Goal: Task Accomplishment & Management: Use online tool/utility

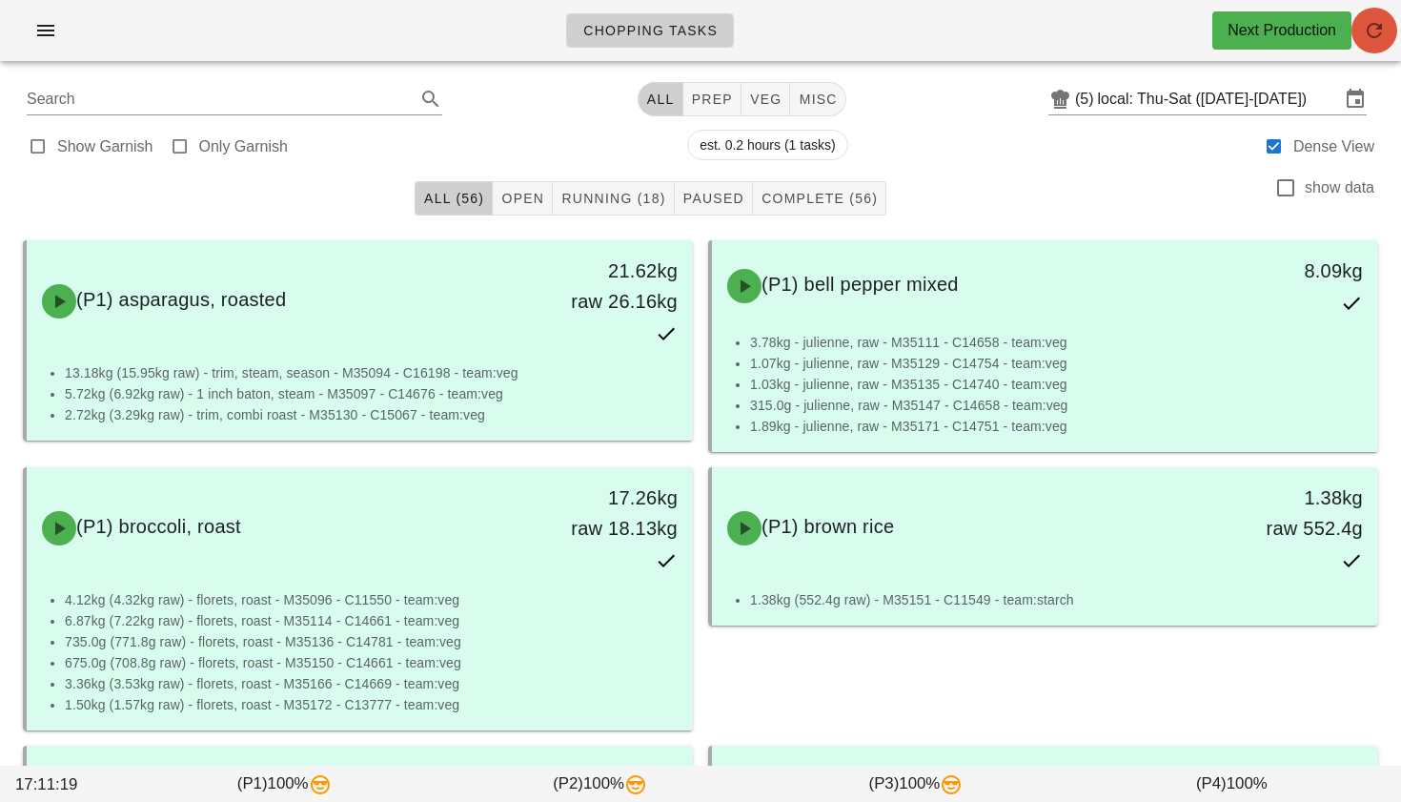
click at [1374, 36] on icon "button" at bounding box center [1374, 30] width 23 height 23
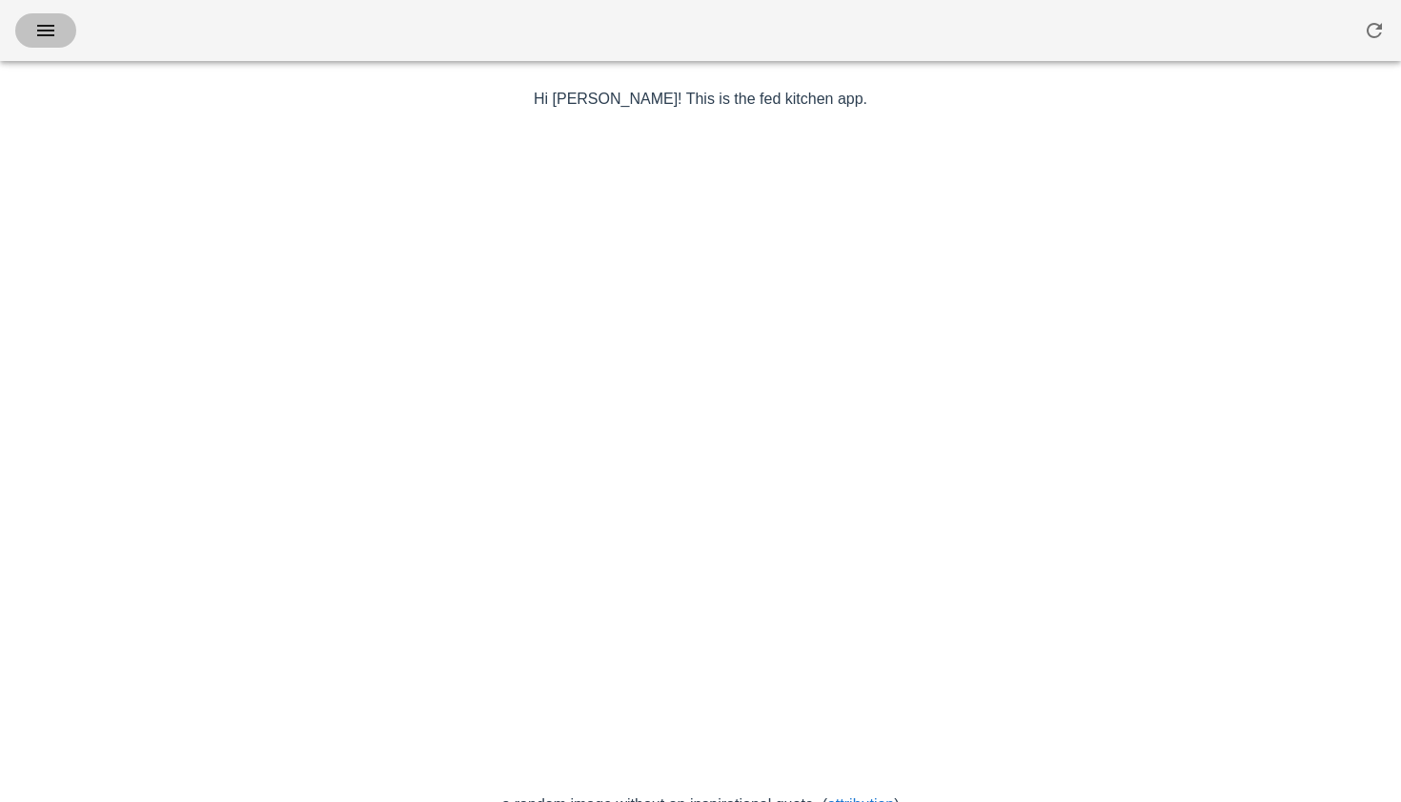
click at [59, 33] on span "button" at bounding box center [45, 30] width 30 height 23
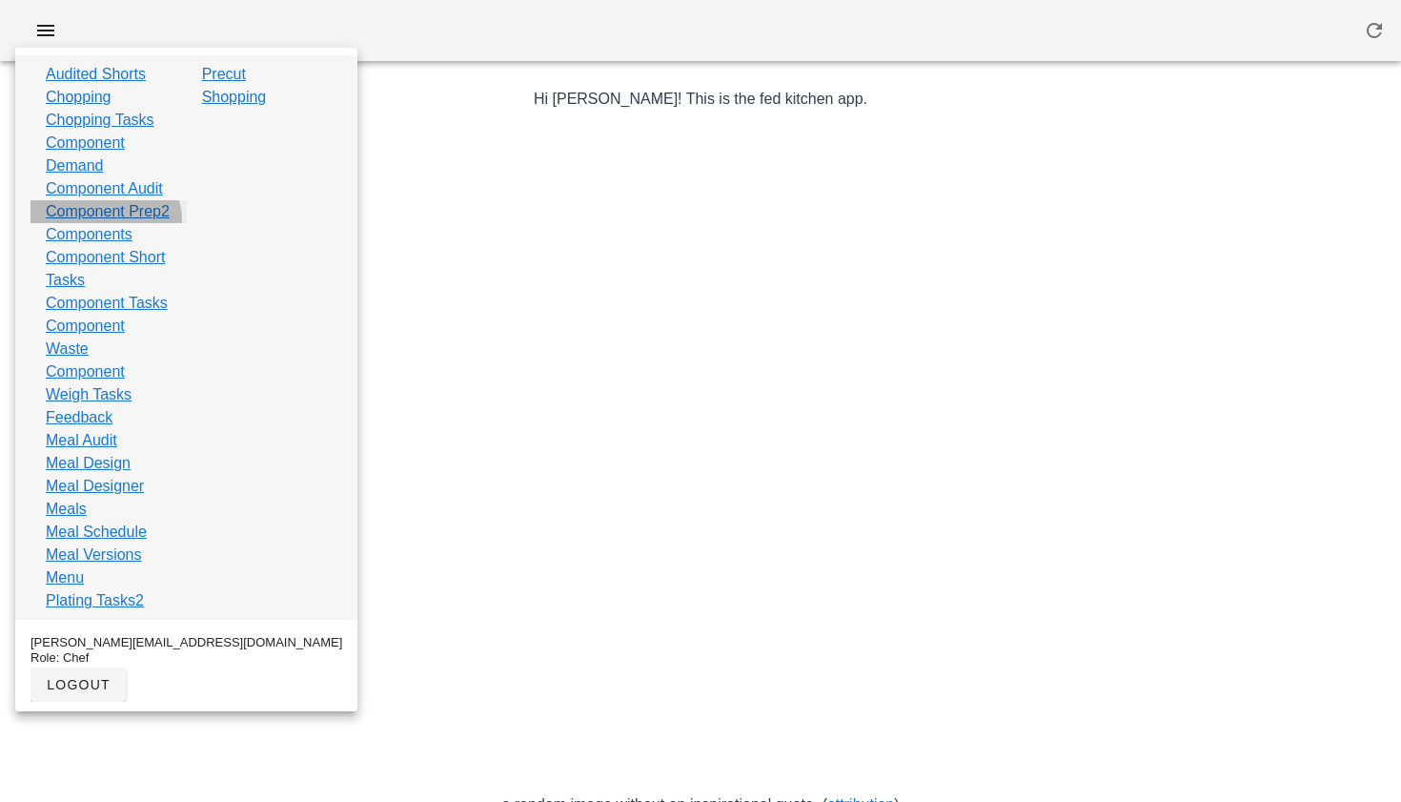
click at [109, 223] on link "Component Prep2" at bounding box center [108, 211] width 124 height 23
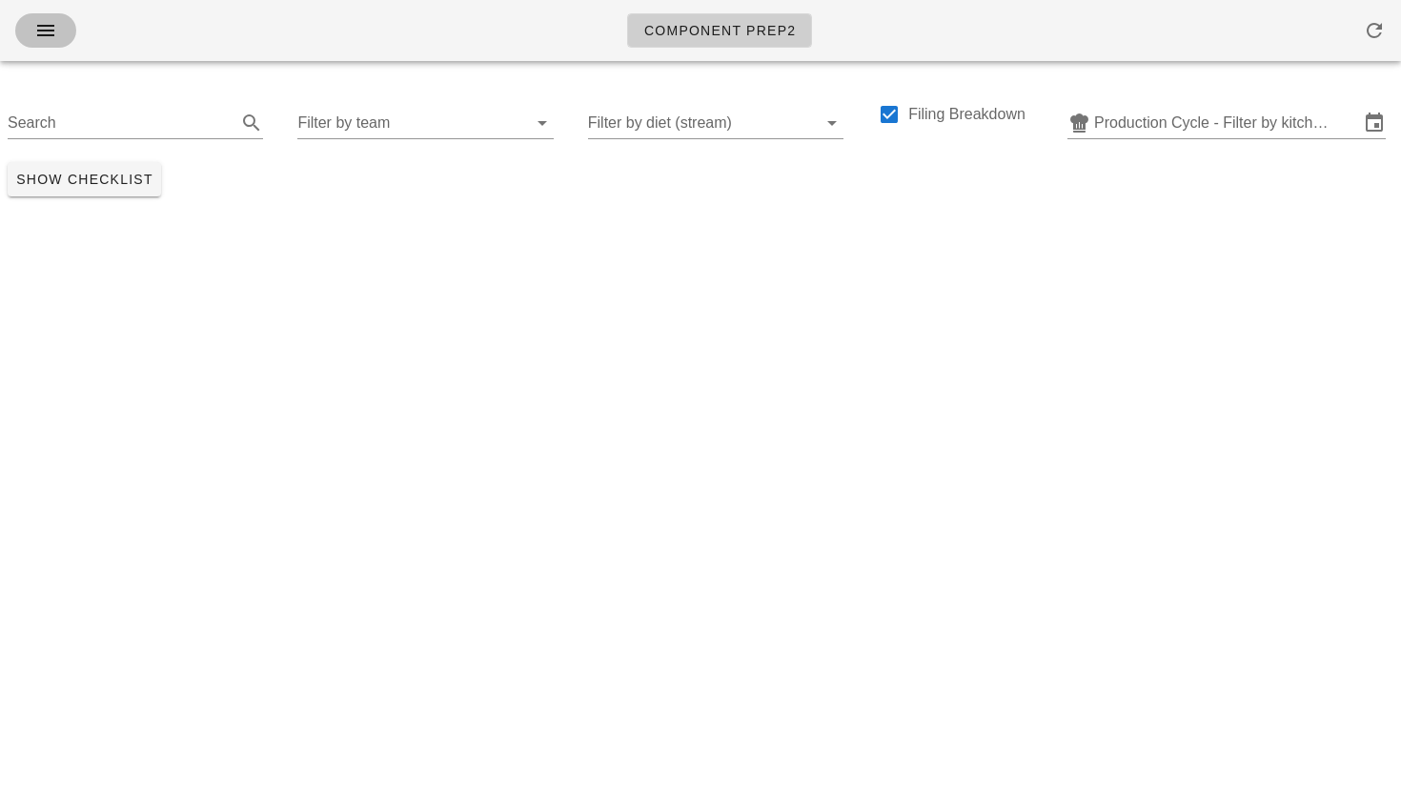
click at [50, 31] on icon "button" at bounding box center [45, 30] width 23 height 23
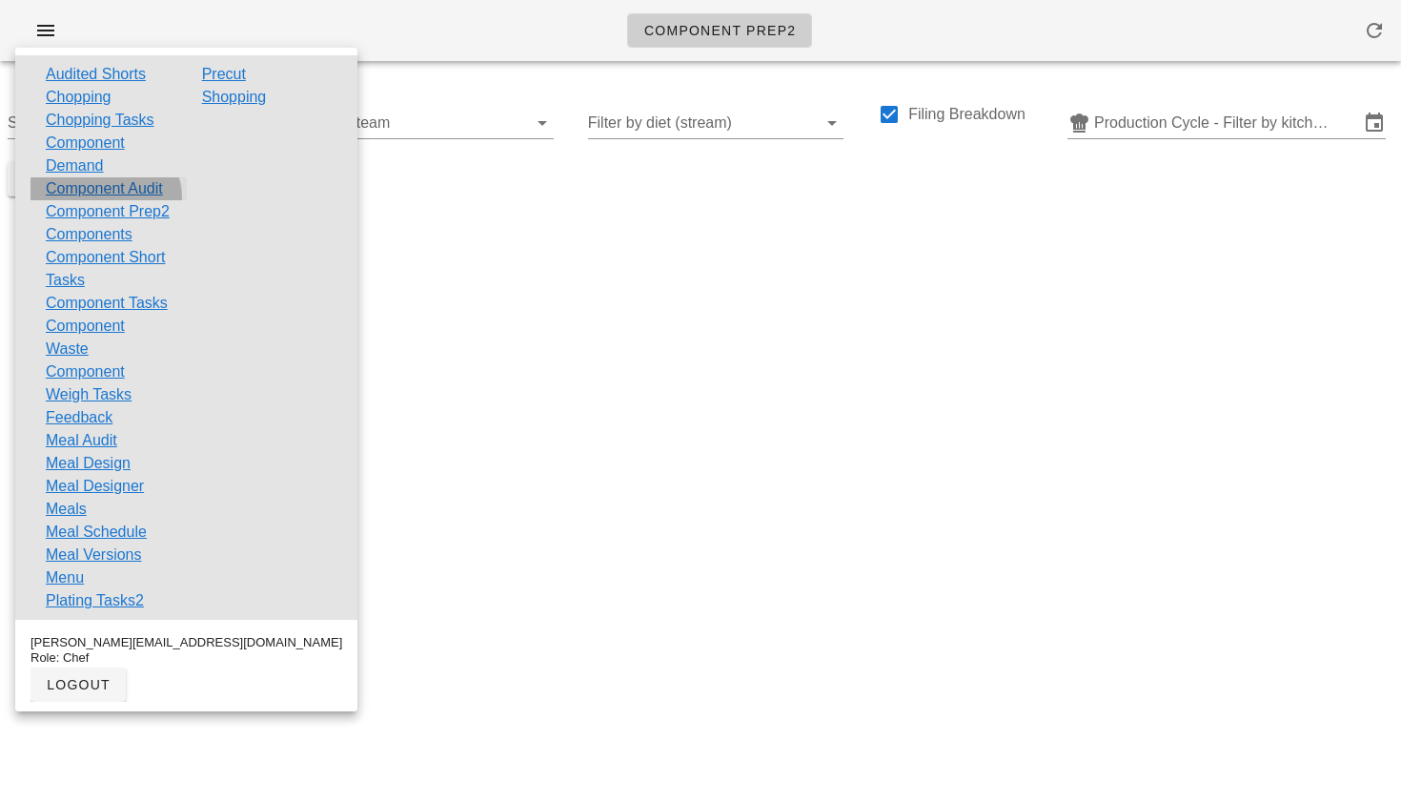
click at [99, 200] on link "Component Audit" at bounding box center [104, 188] width 117 height 23
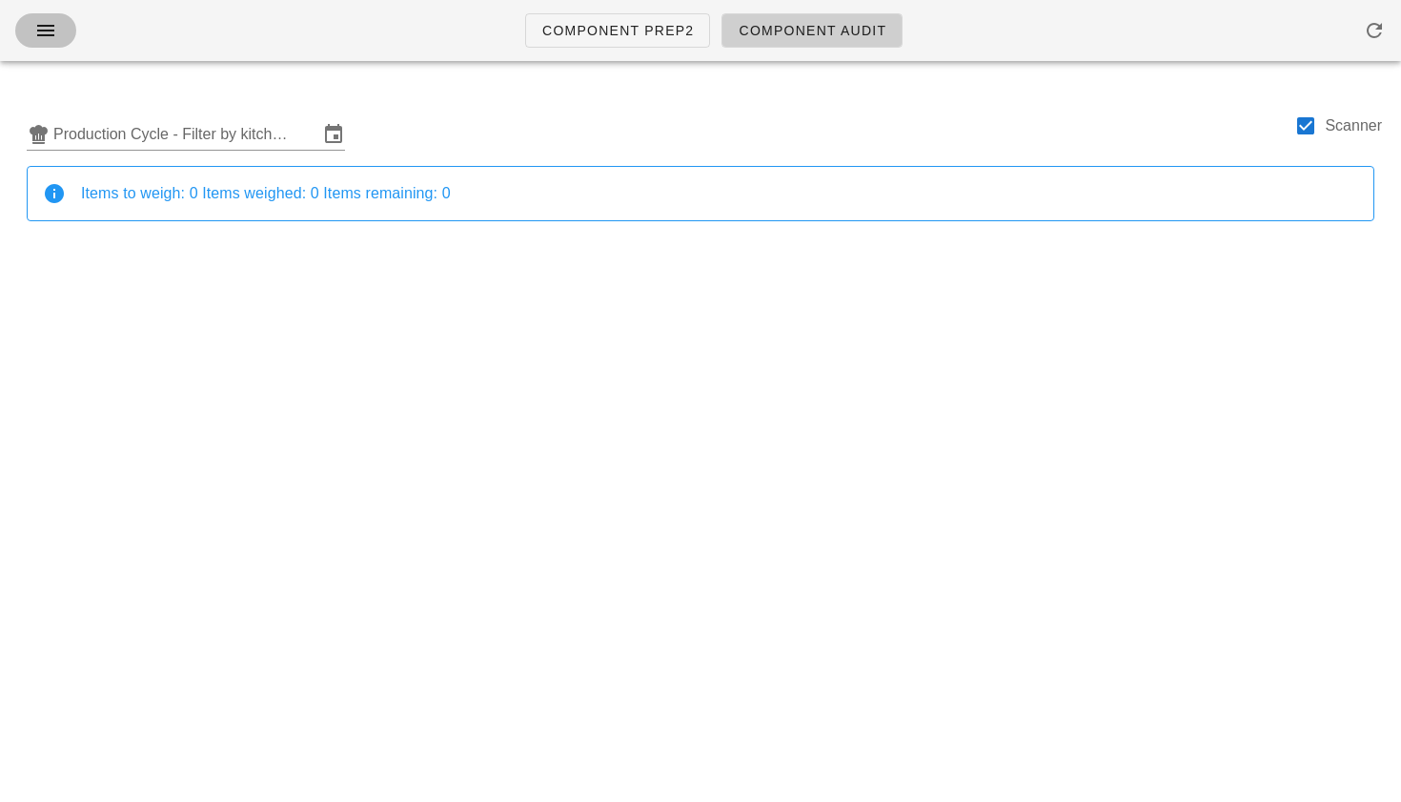
click at [40, 39] on icon "button" at bounding box center [45, 30] width 23 height 23
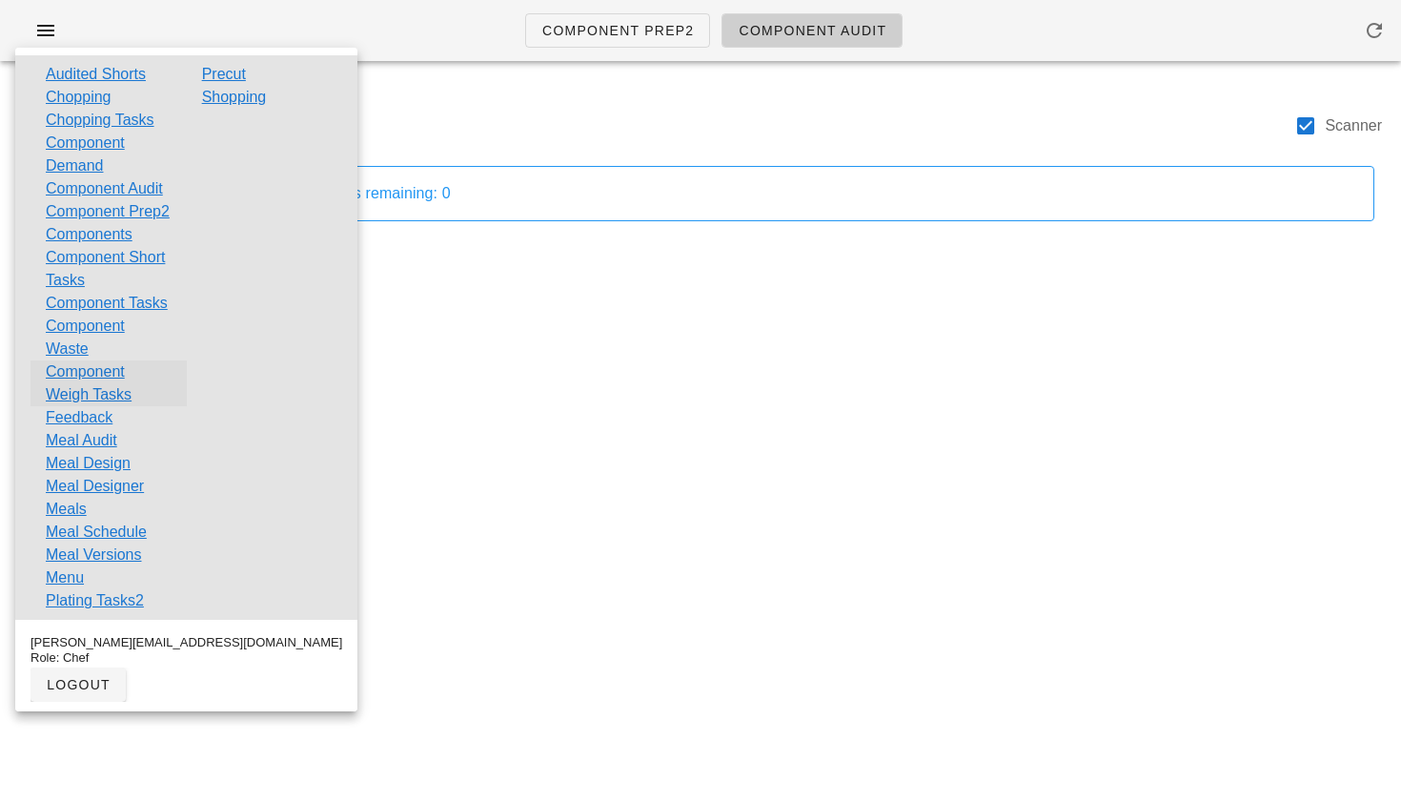
click at [136, 406] on link "Component Weigh Tasks" at bounding box center [109, 383] width 126 height 46
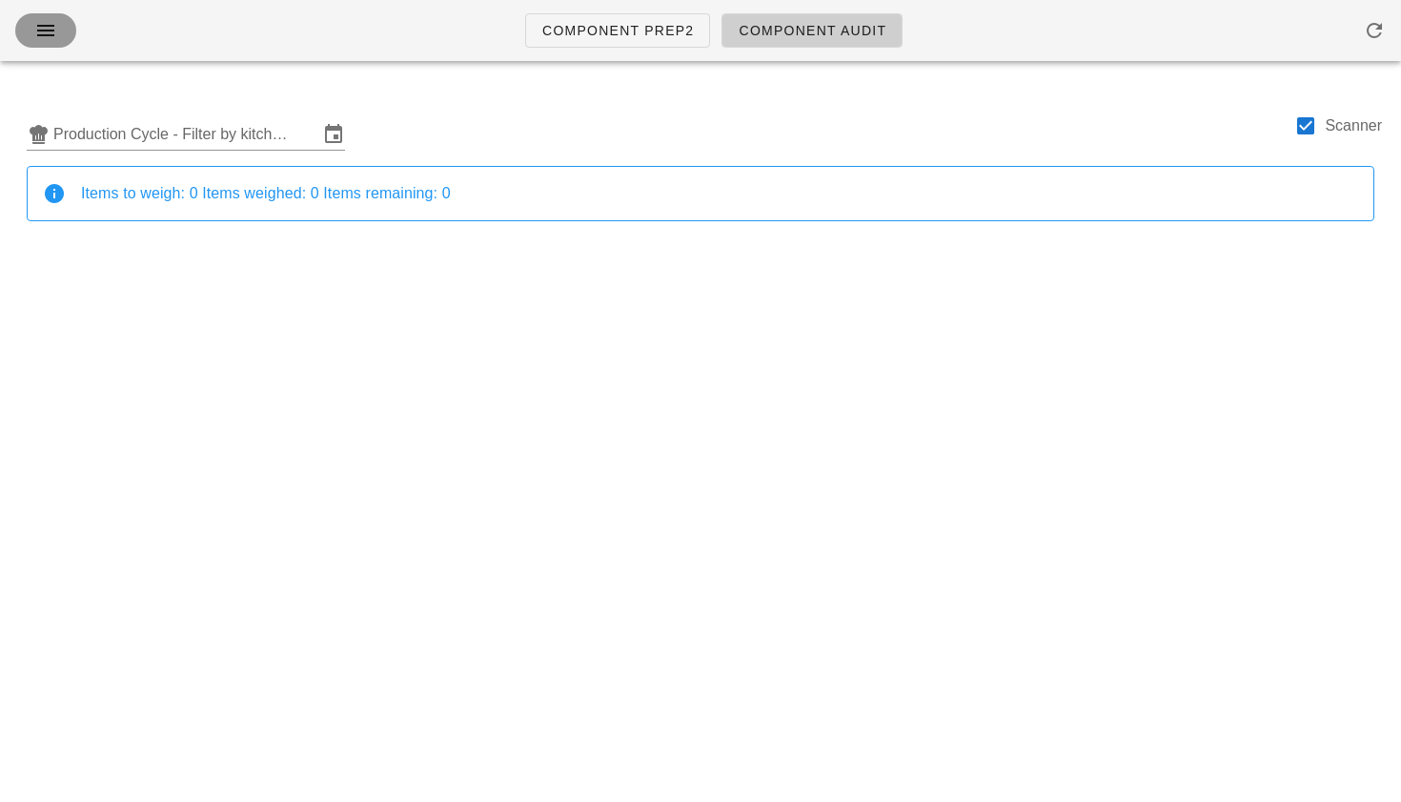
click at [48, 35] on icon "button" at bounding box center [45, 30] width 23 height 23
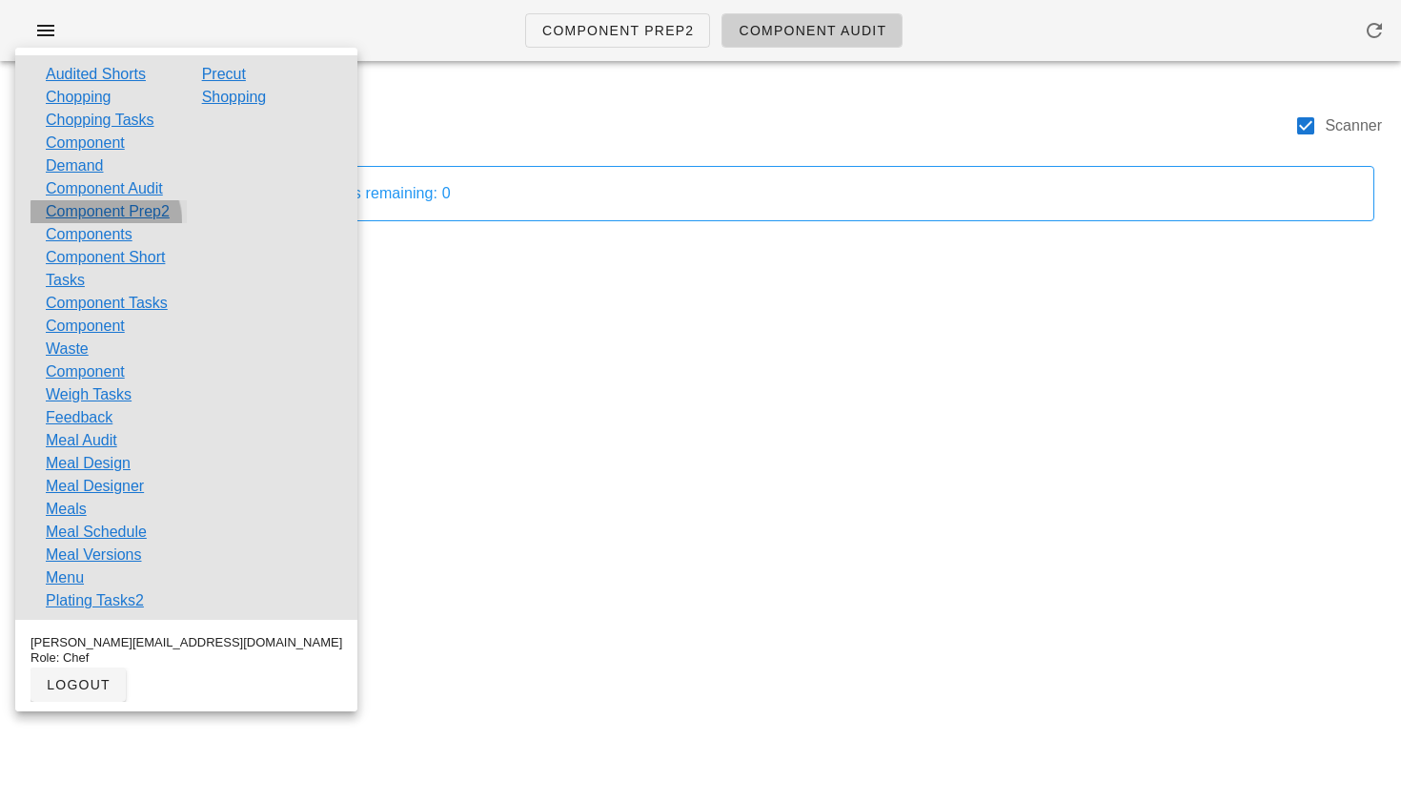
click at [108, 223] on link "Component Prep2" at bounding box center [108, 211] width 124 height 23
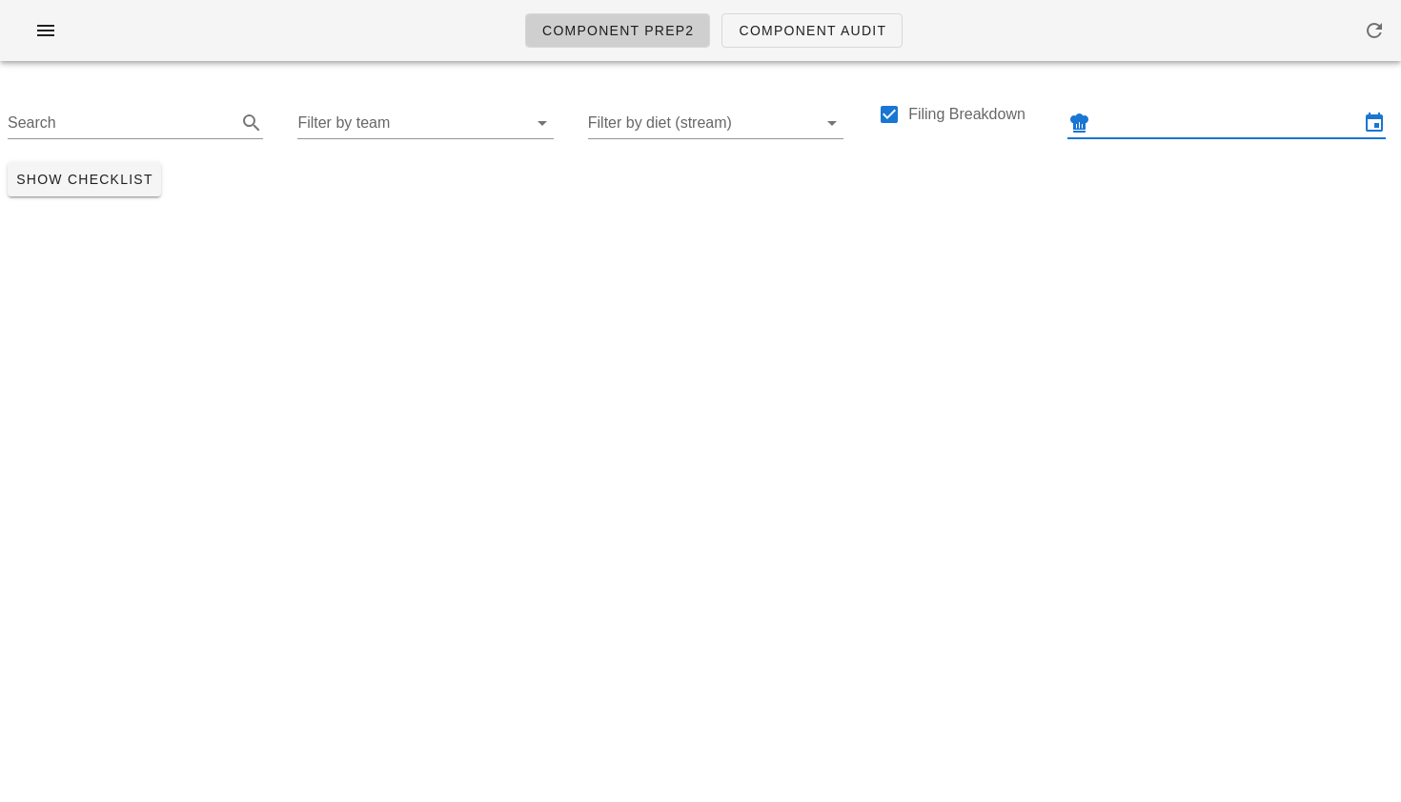
click at [1187, 116] on input "text" at bounding box center [1226, 123] width 265 height 30
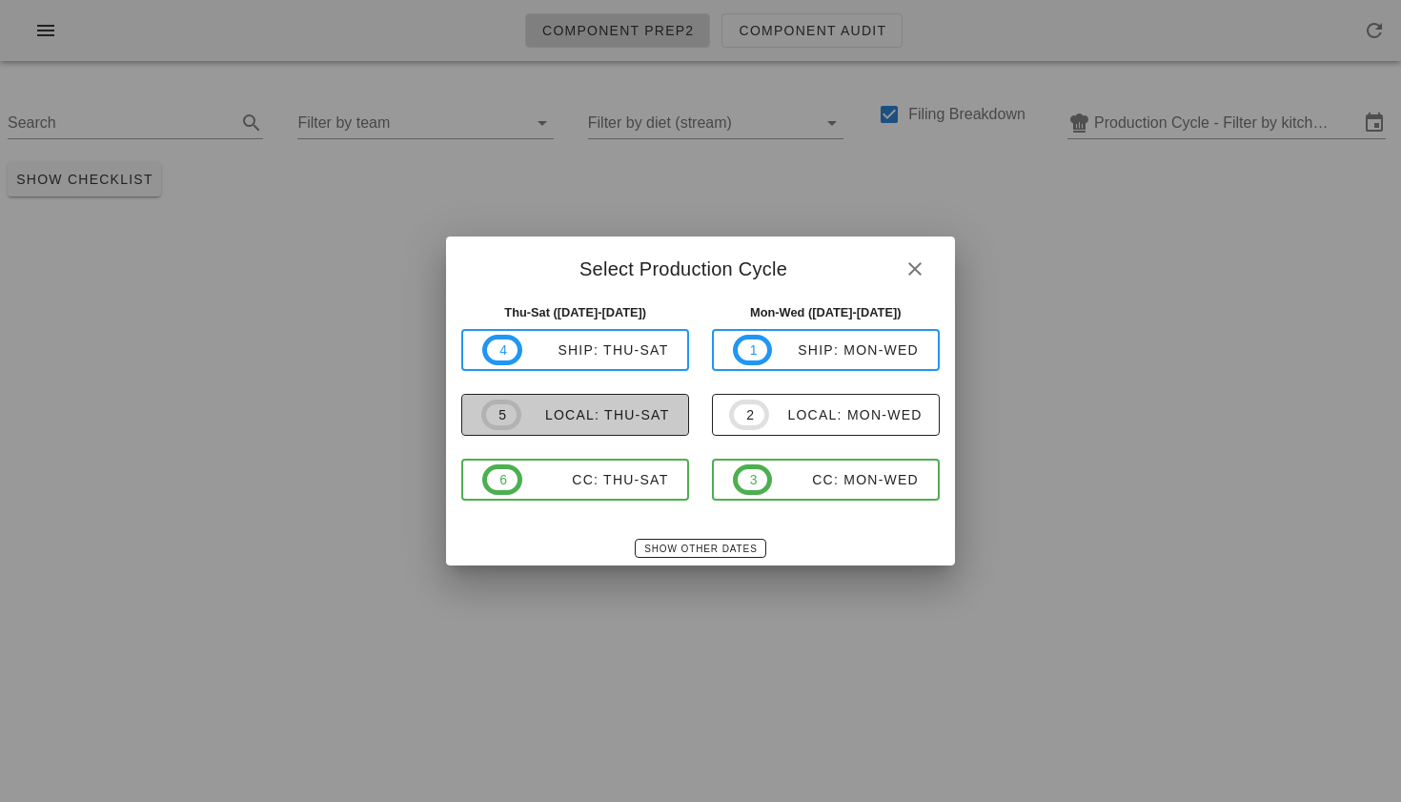
click at [576, 422] on div "local: Thu-Sat" at bounding box center [595, 414] width 149 height 15
type input "local: Thu-Sat ([DATE]-[DATE])"
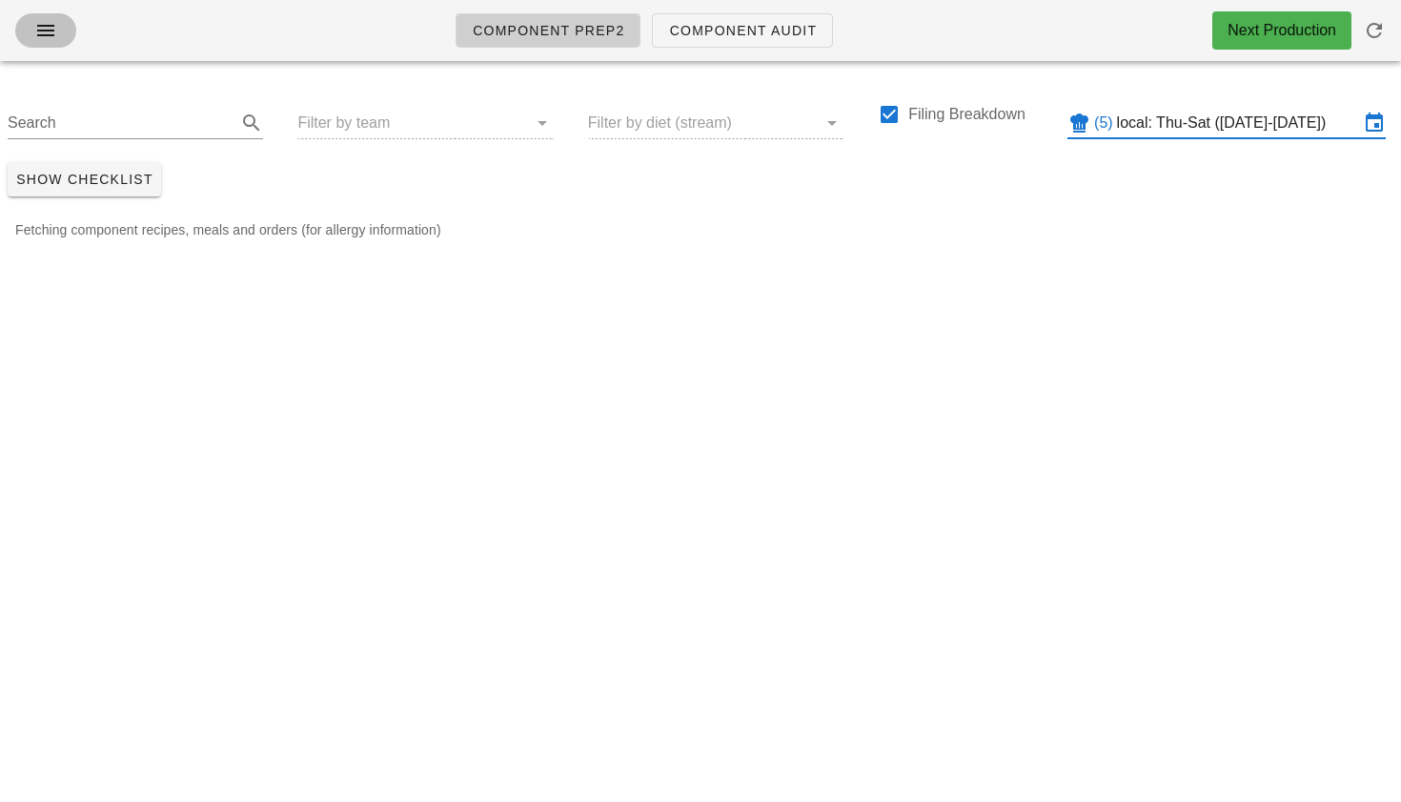
click at [45, 20] on icon "button" at bounding box center [45, 30] width 23 height 23
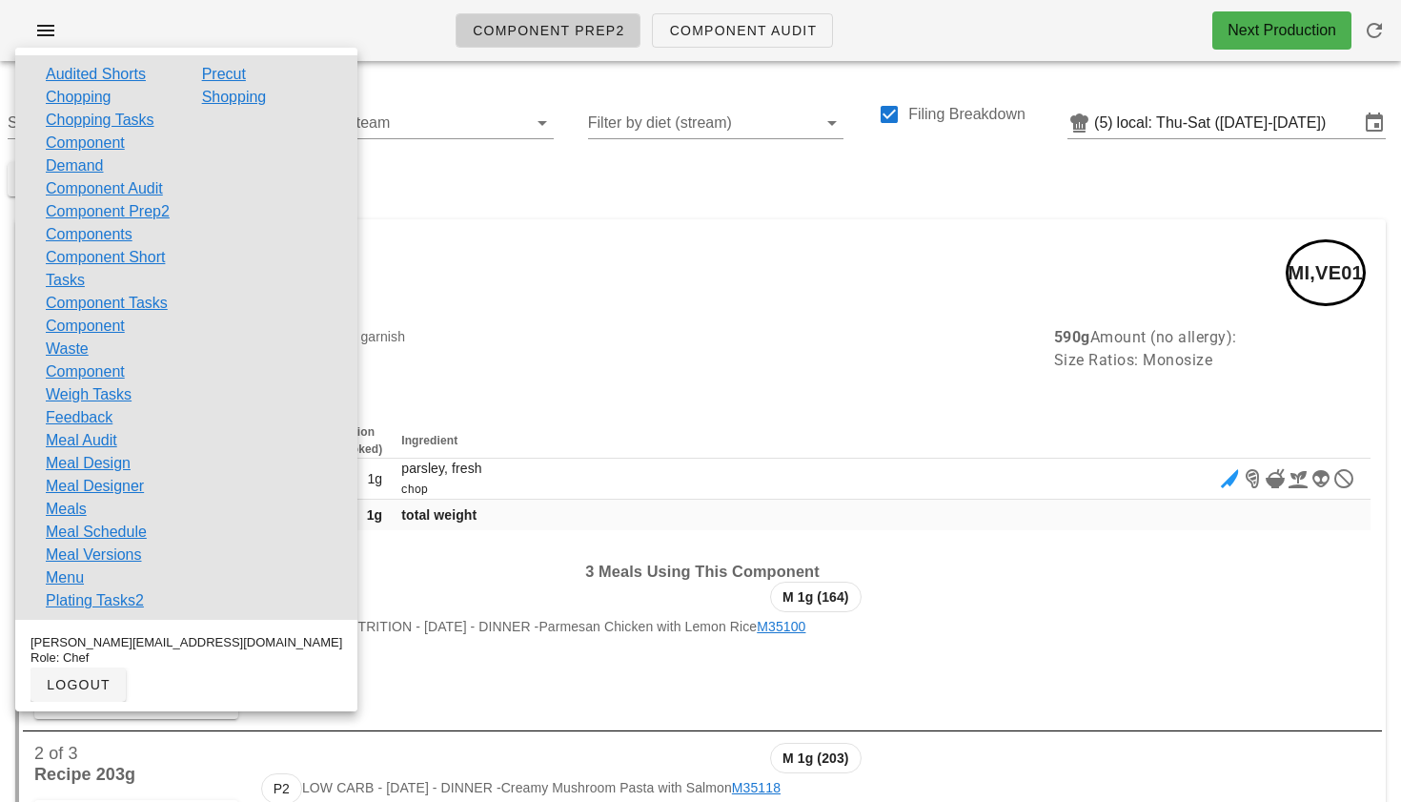
click at [521, 258] on div "P2 Parsley (garnish) (C6744) MI,VE01" at bounding box center [702, 272] width 1367 height 107
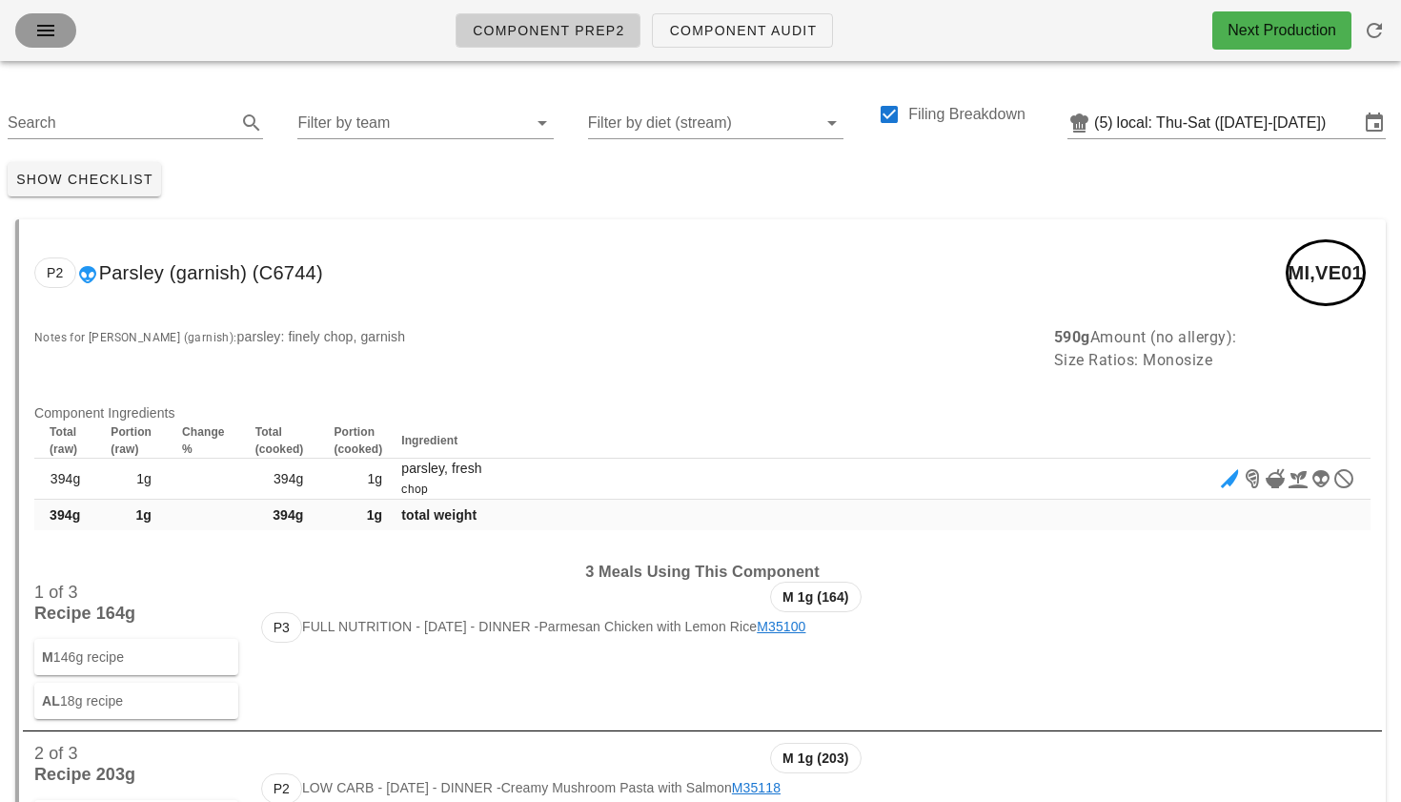
click at [55, 34] on icon "button" at bounding box center [45, 30] width 23 height 23
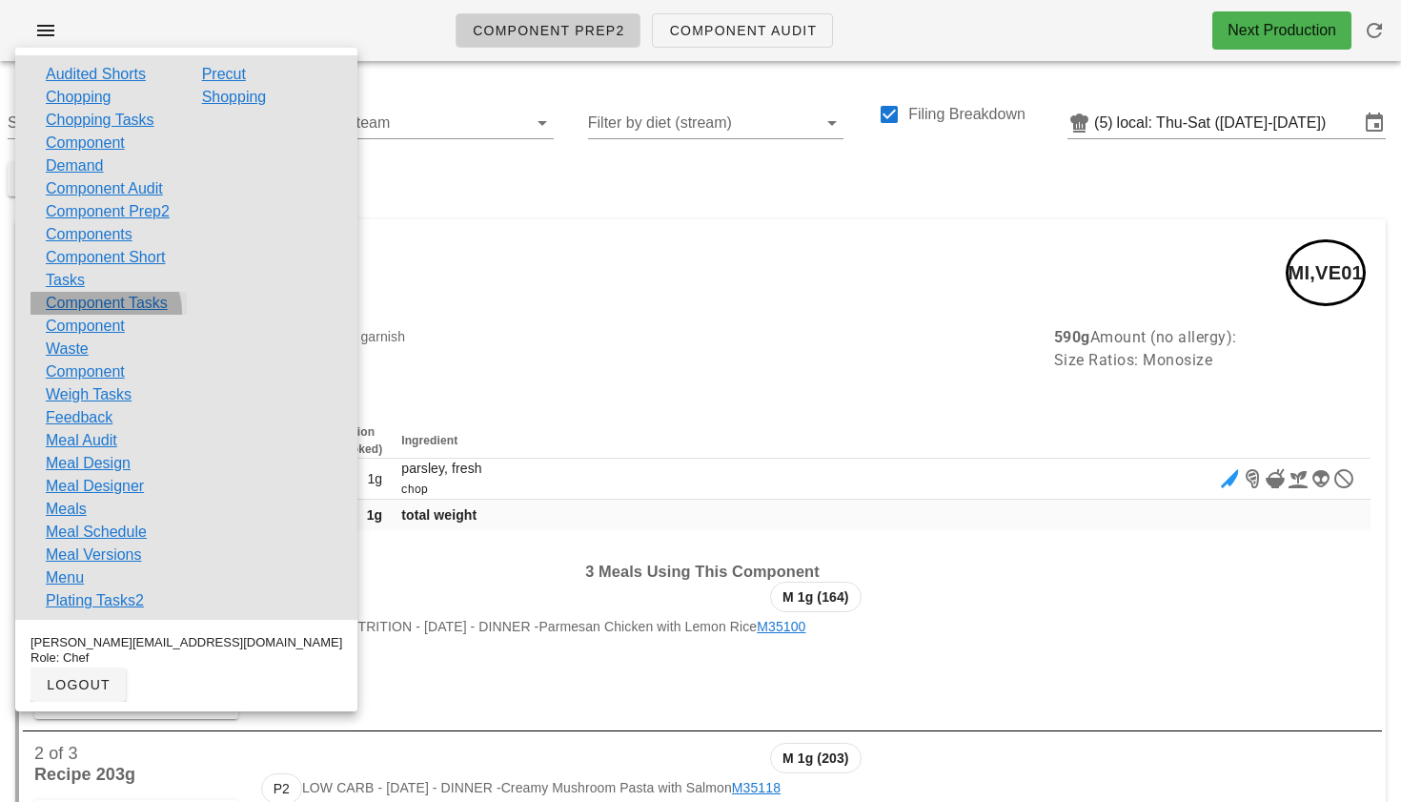
click at [102, 315] on link "Component Tasks" at bounding box center [107, 303] width 122 height 23
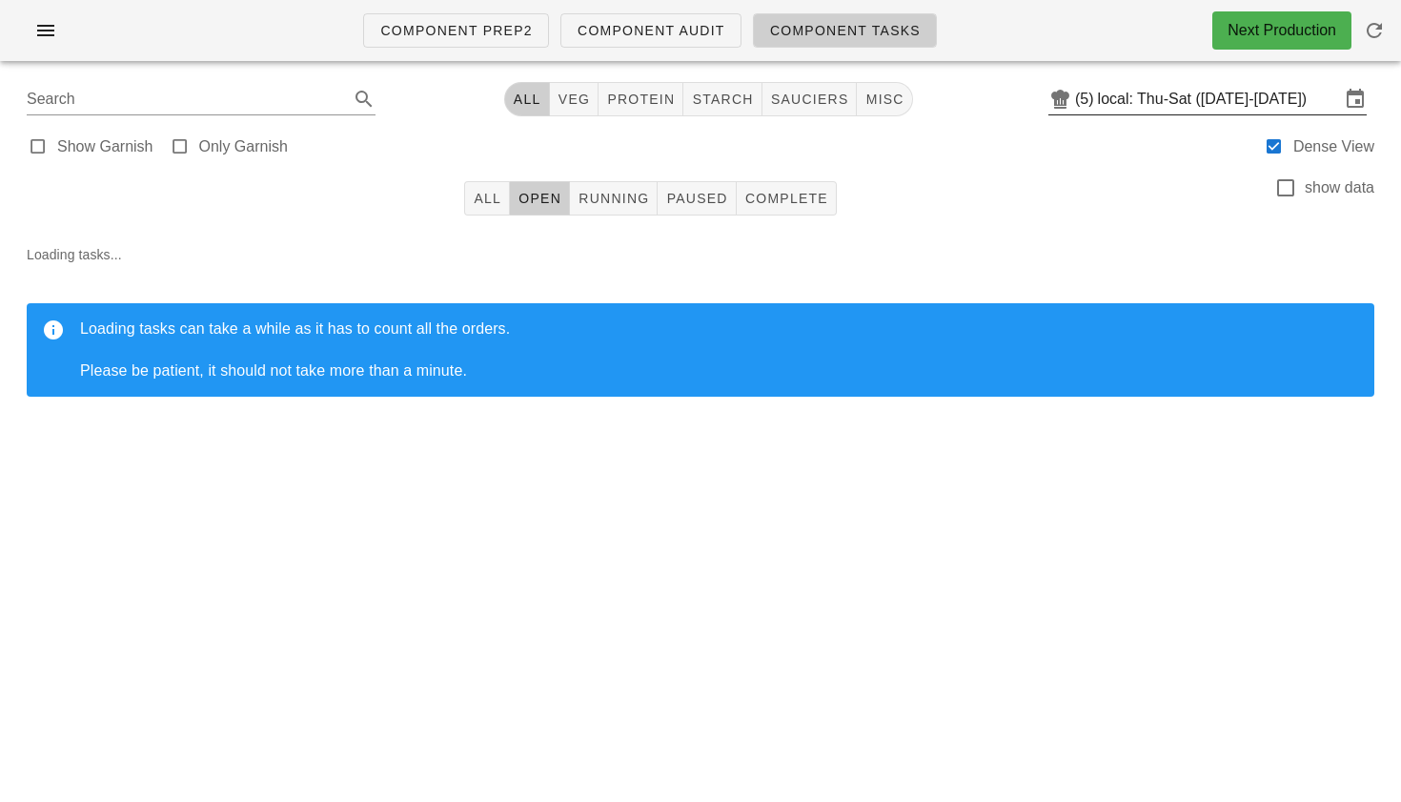
click at [1207, 101] on input "local: Thu-Sat ([DATE]-[DATE])" at bounding box center [1219, 99] width 242 height 30
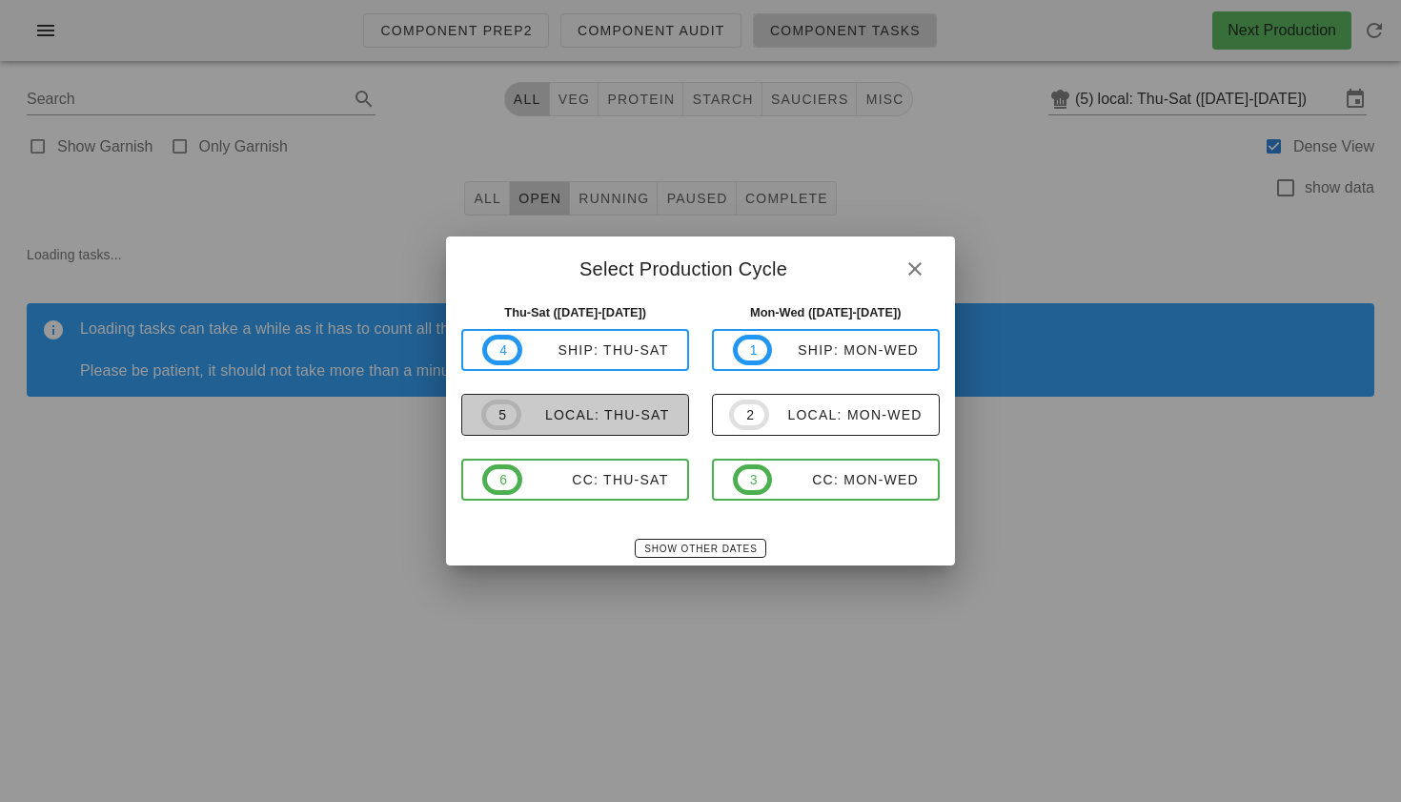
click at [639, 411] on div "local: Thu-Sat" at bounding box center [595, 414] width 149 height 15
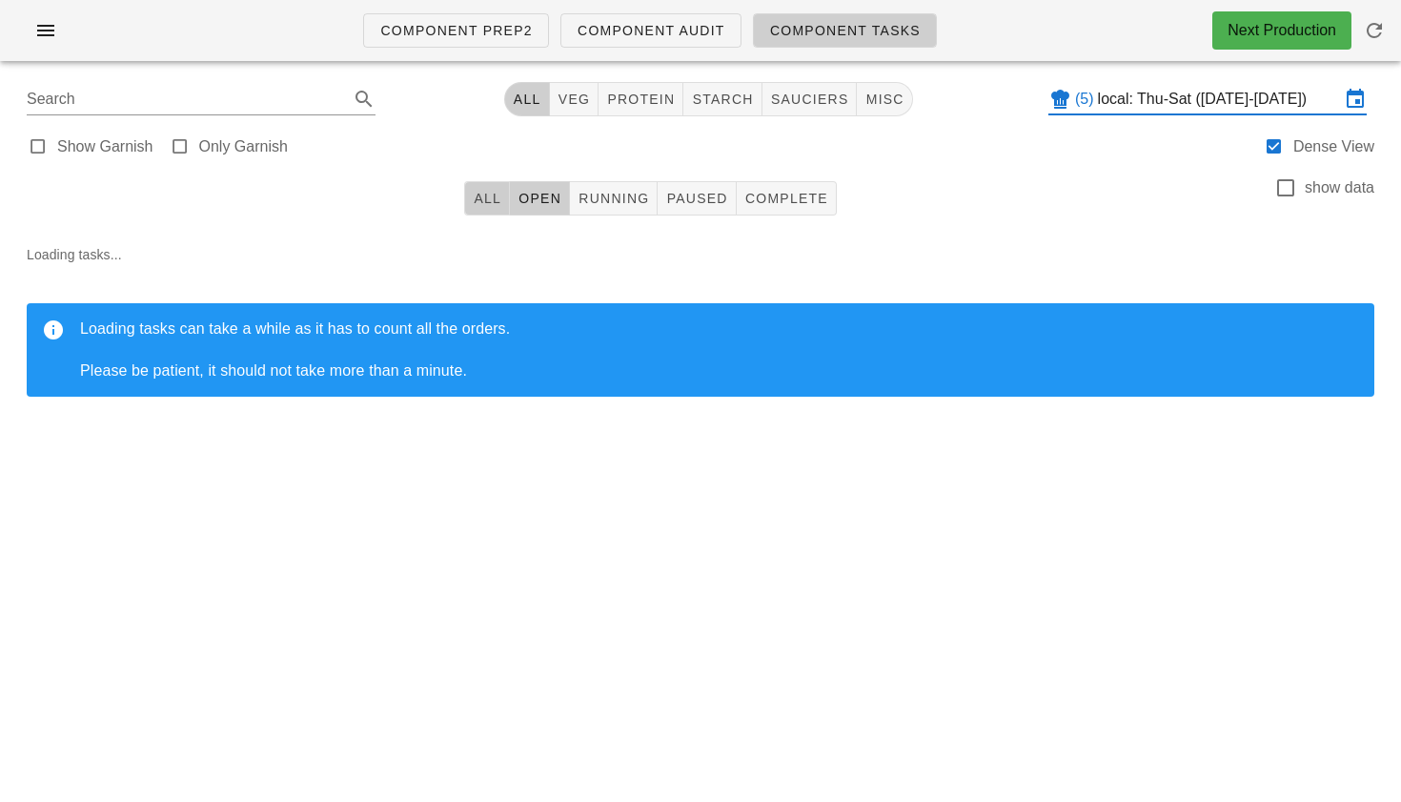
click at [481, 202] on span "All" at bounding box center [487, 198] width 29 height 15
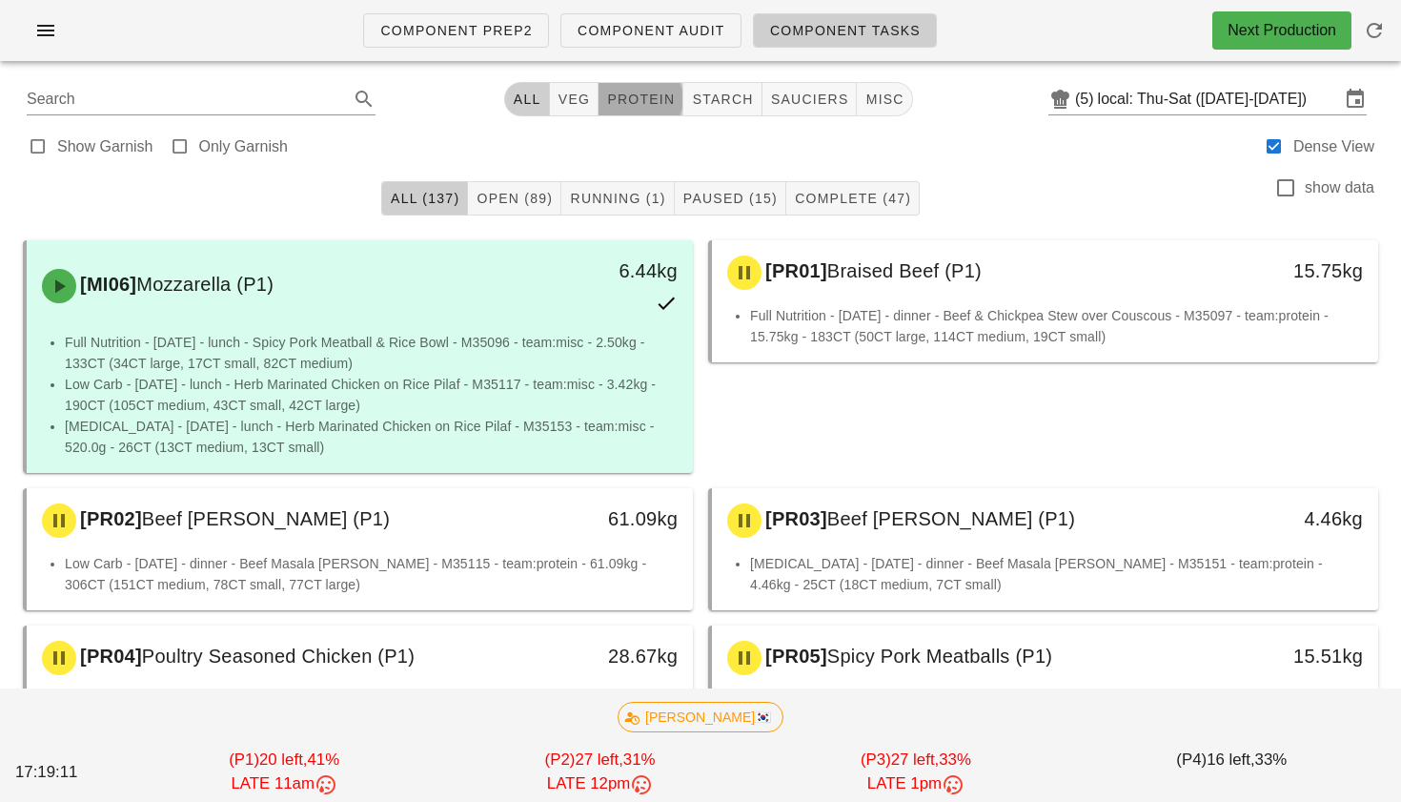
click at [638, 93] on span "protein" at bounding box center [640, 98] width 69 height 15
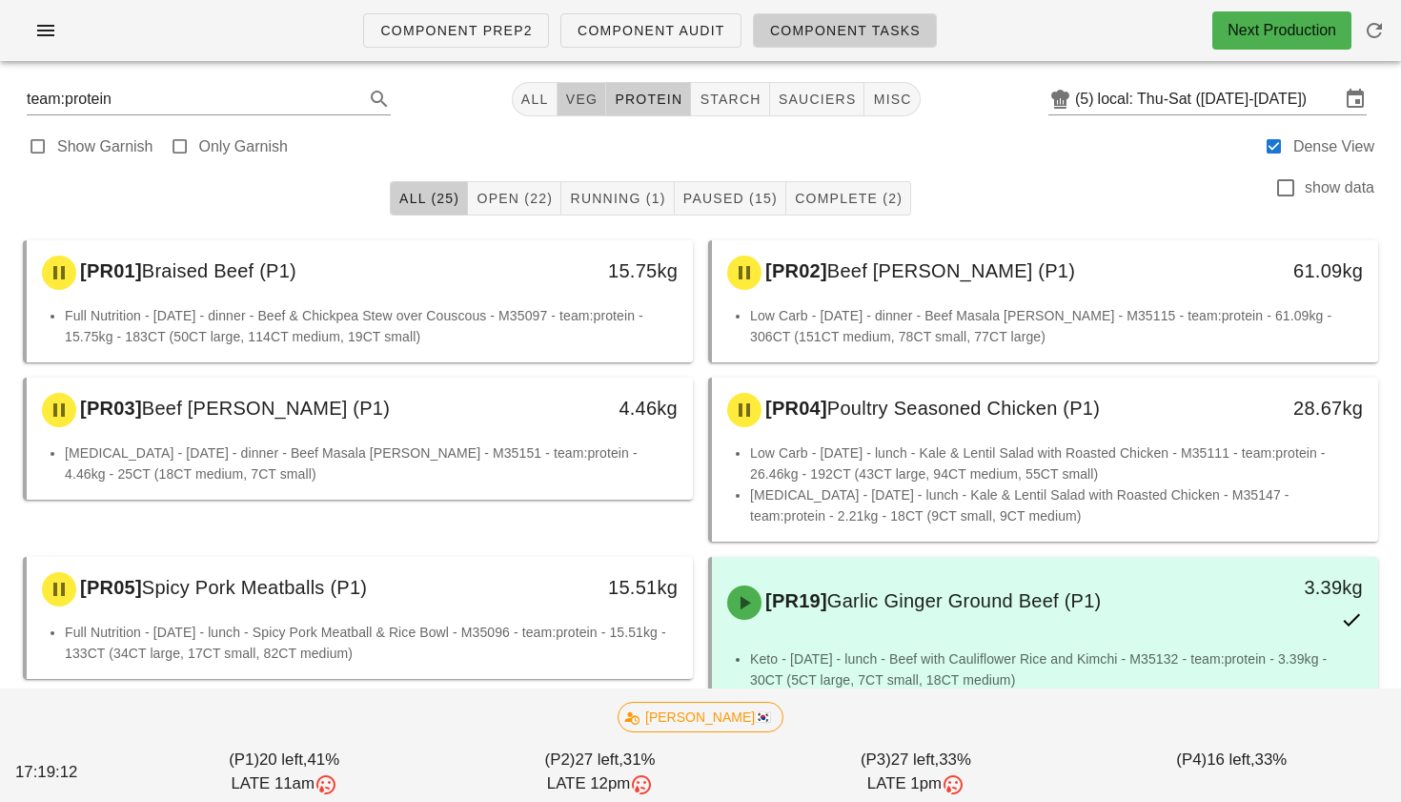
click at [590, 95] on span "veg" at bounding box center [581, 98] width 33 height 15
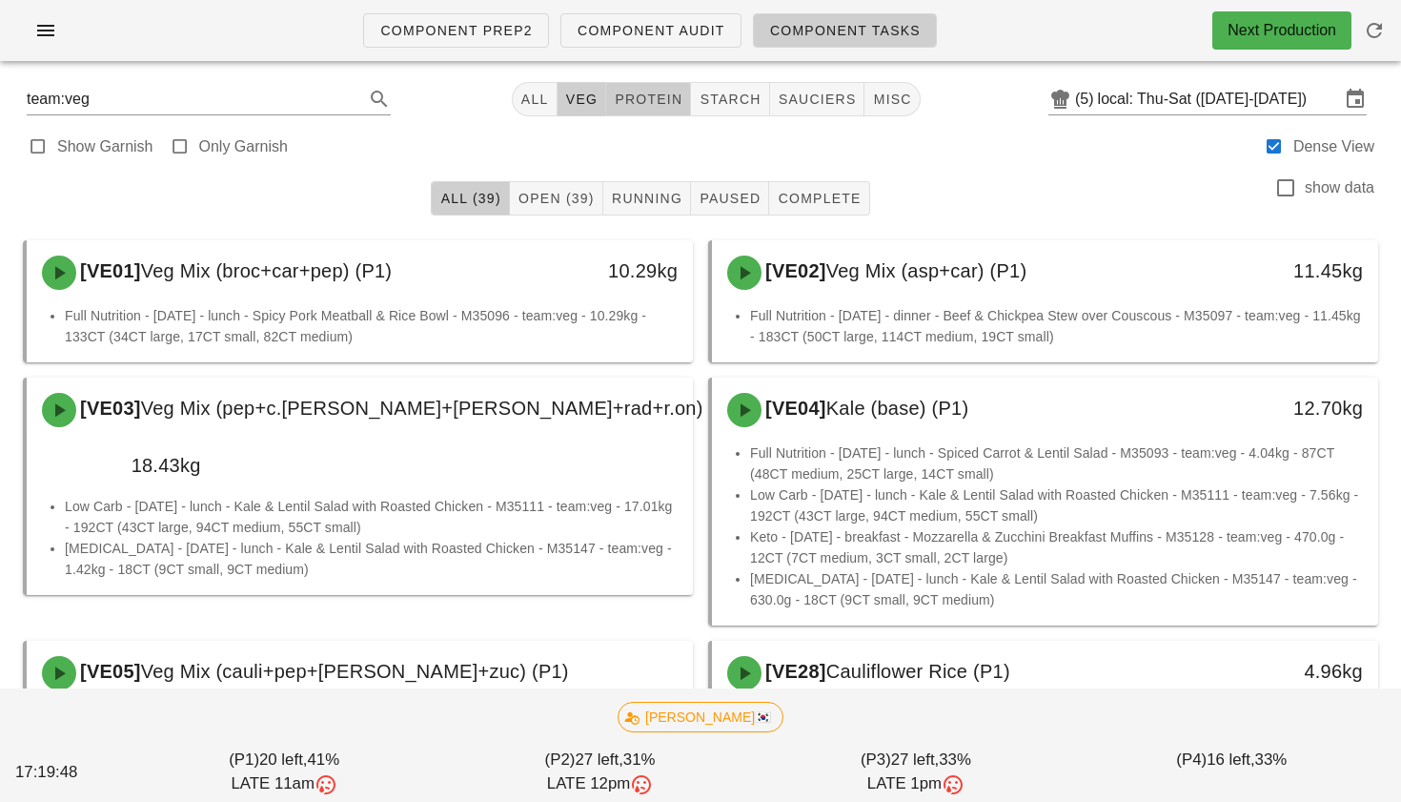
click at [653, 97] on span "protein" at bounding box center [648, 98] width 69 height 15
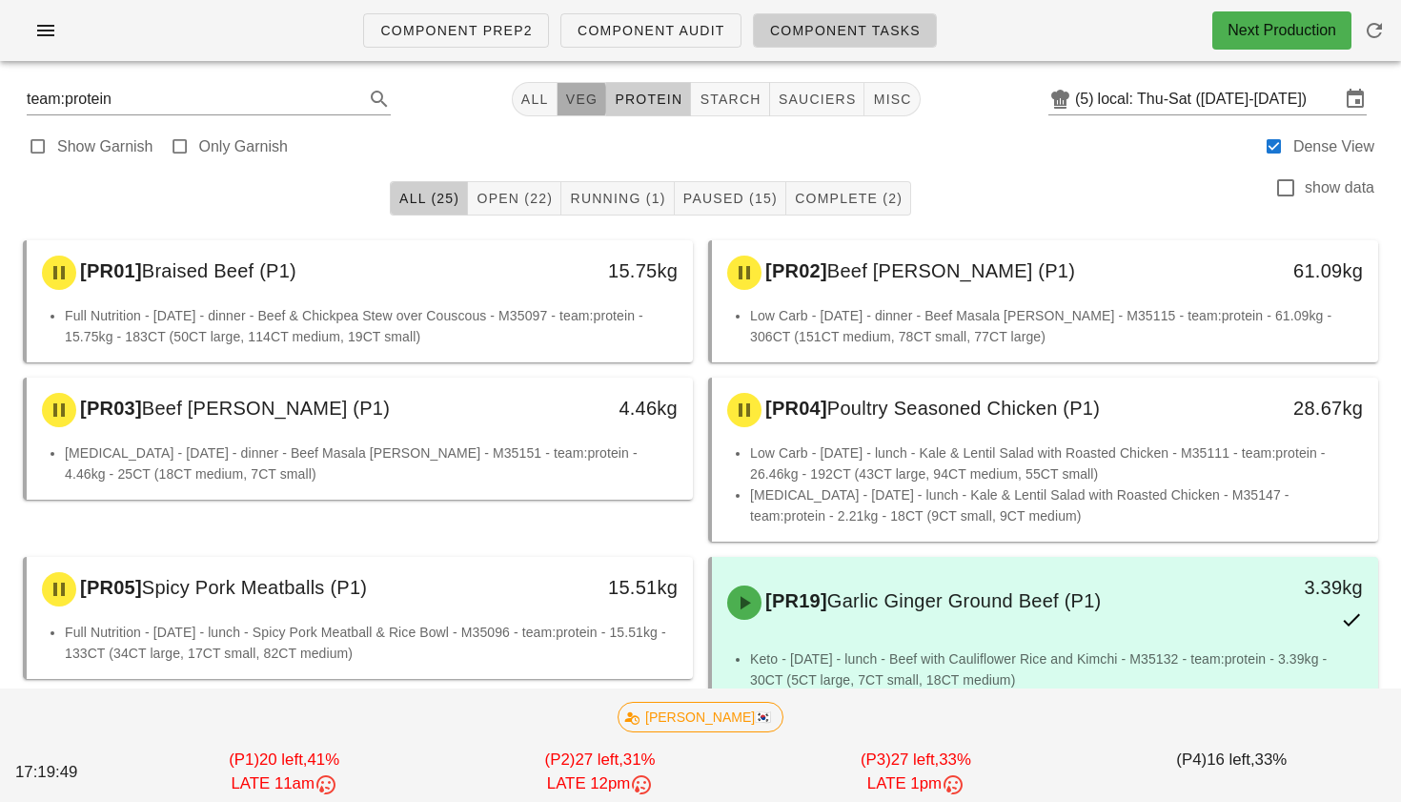
click at [579, 101] on span "veg" at bounding box center [581, 98] width 33 height 15
type input "team:veg"
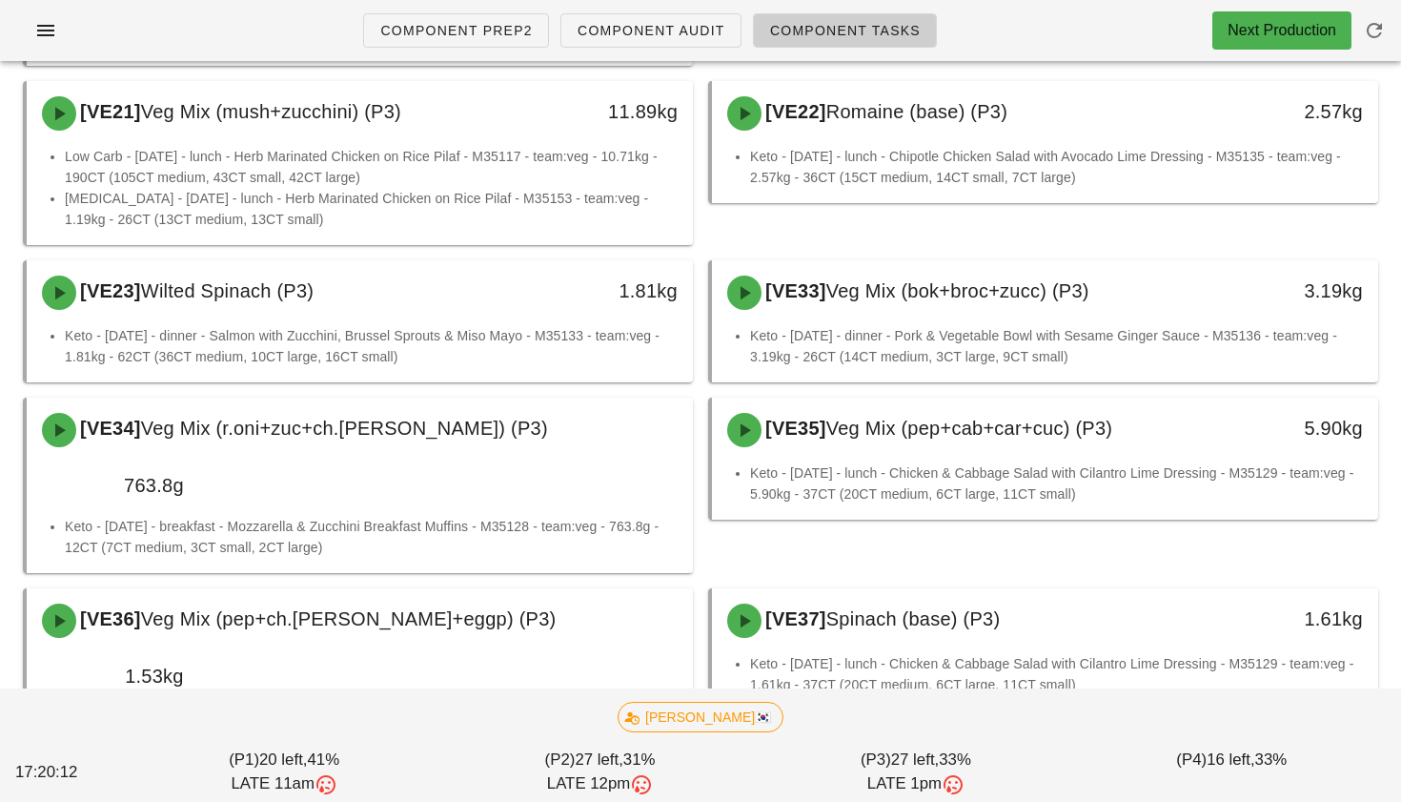
scroll to position [2259, 0]
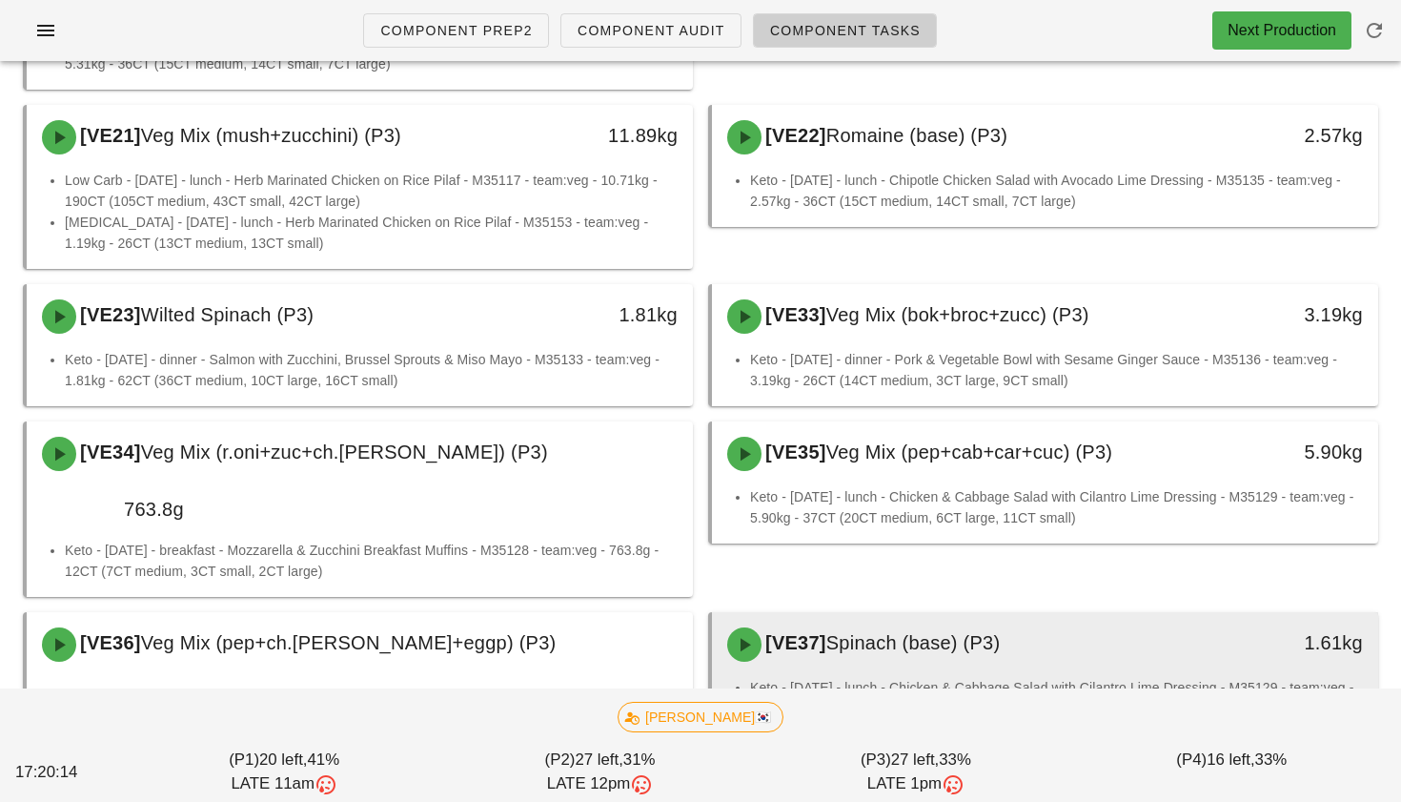
click at [970, 677] on li "Keto - Thursday - lunch - Chicken & Cabbage Salad with Cilantro Lime Dressing -…" at bounding box center [1056, 698] width 613 height 42
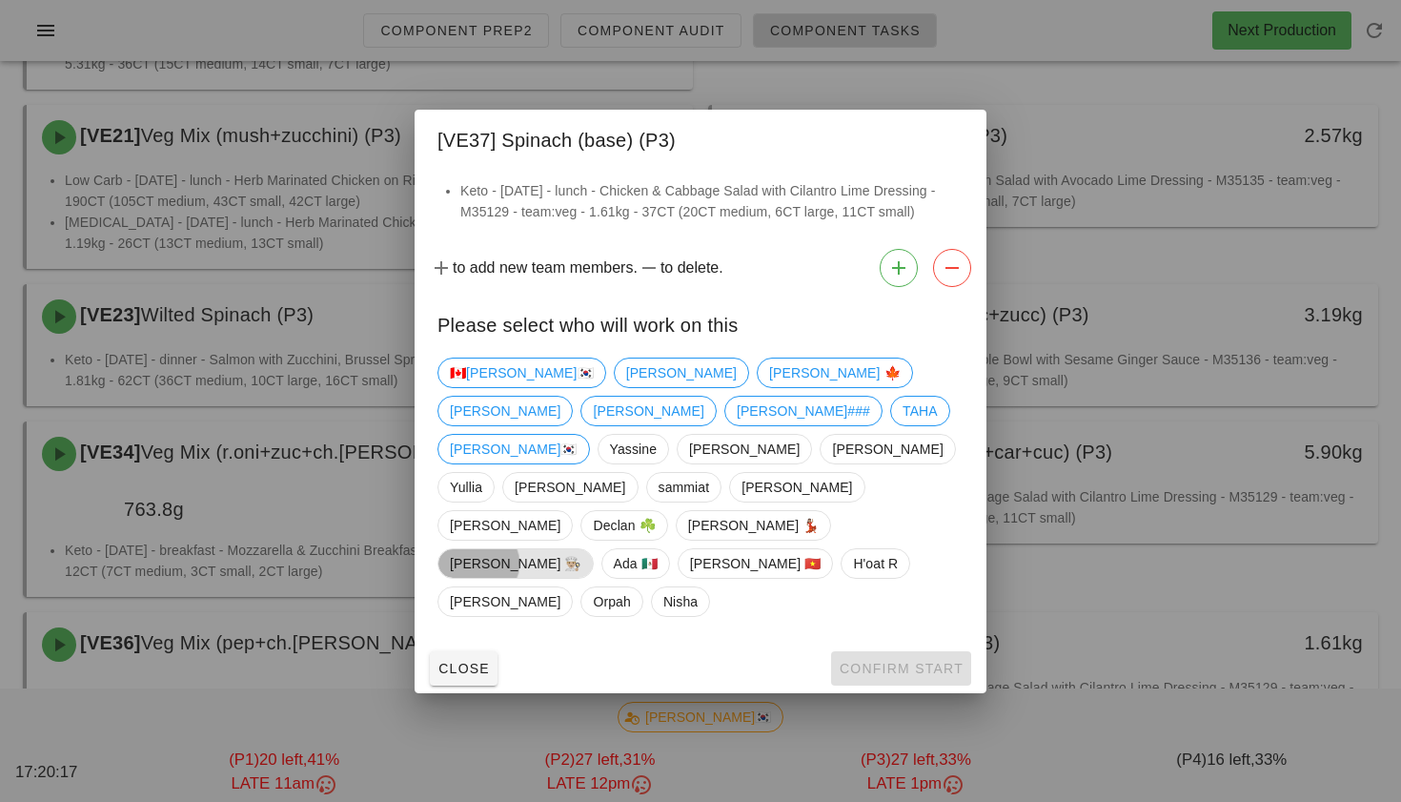
click at [581, 549] on span "Danilo 👨🏼‍🍳" at bounding box center [516, 563] width 132 height 29
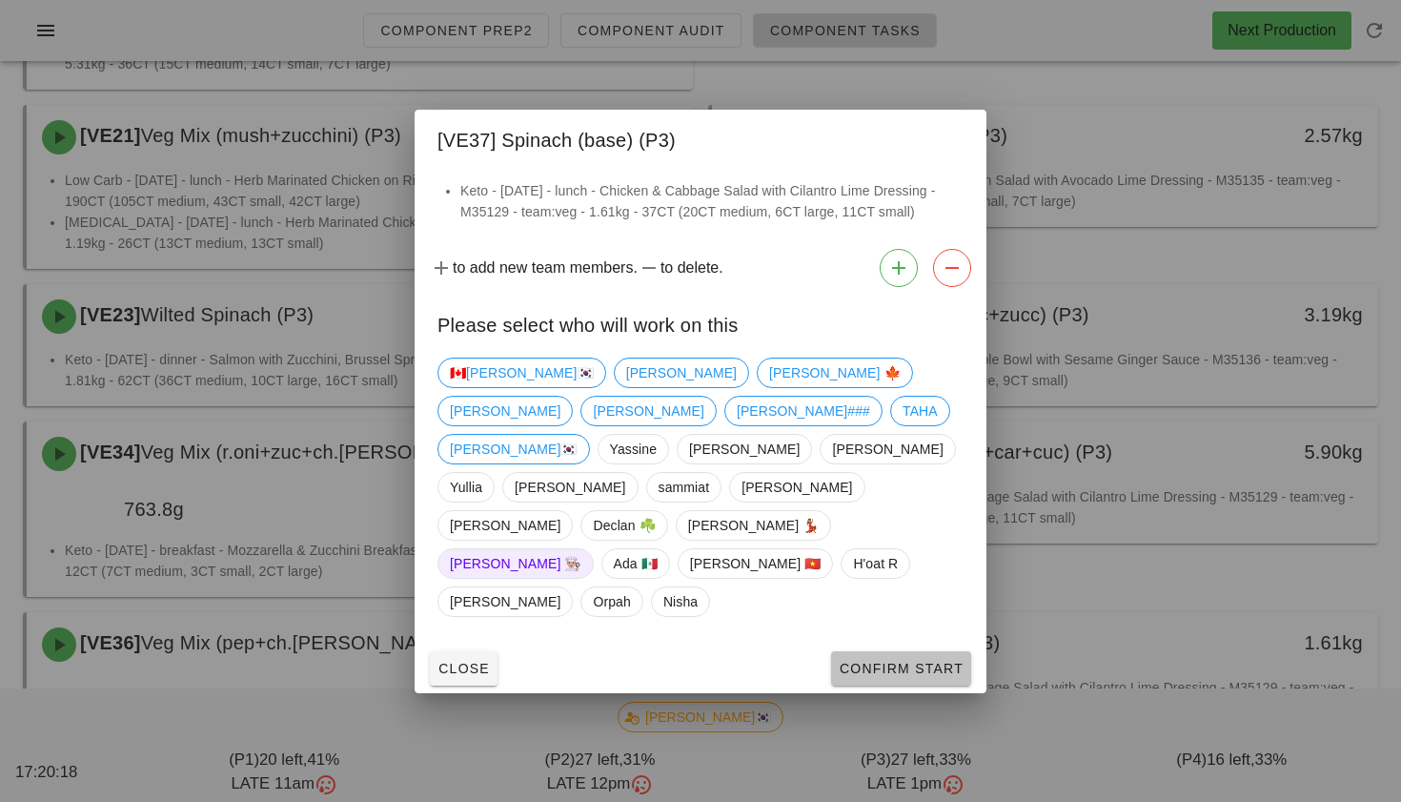
click at [876, 651] on button "Confirm Start" at bounding box center [901, 668] width 140 height 34
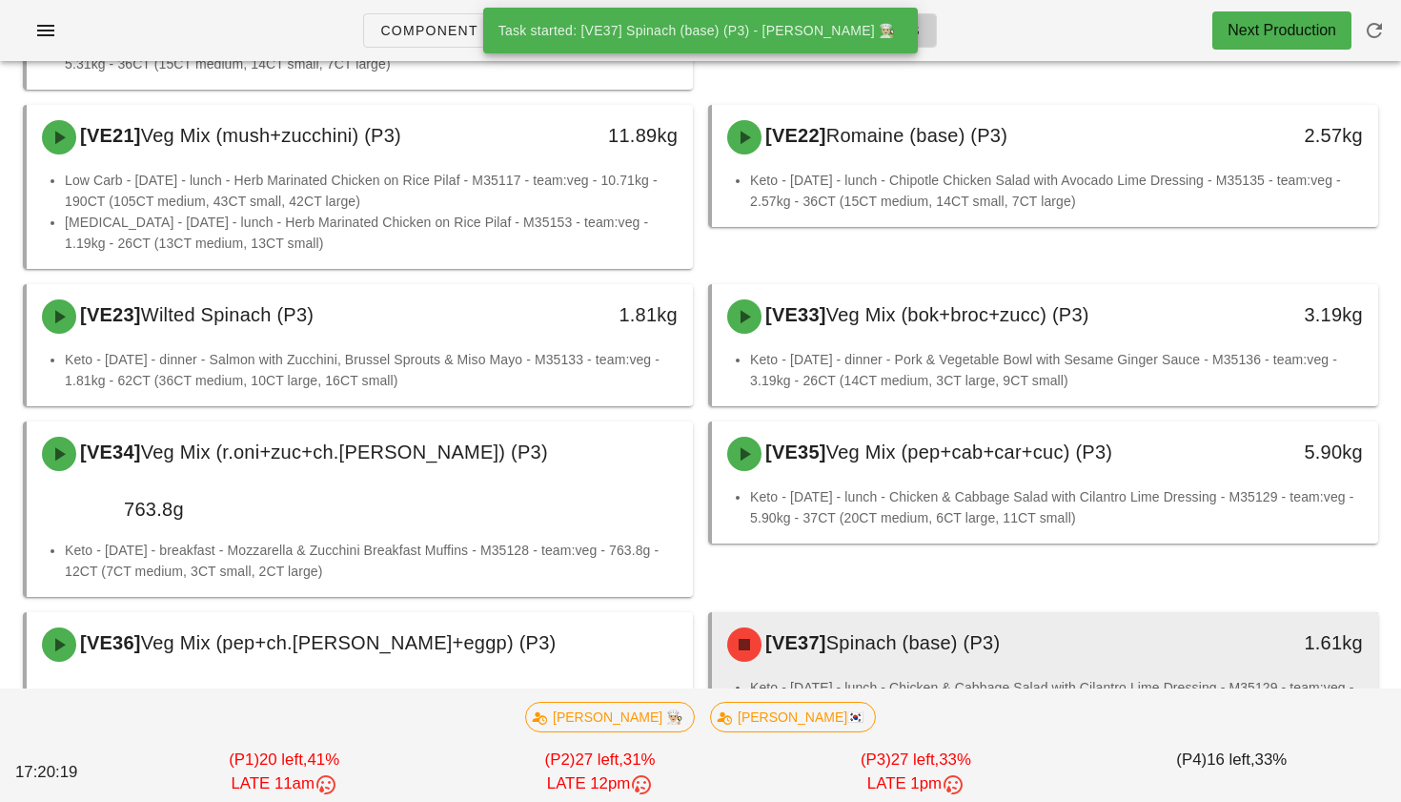
click at [930, 677] on li "Keto - Thursday - lunch - Chicken & Cabbage Salad with Cilantro Lime Dressing -…" at bounding box center [1056, 698] width 613 height 42
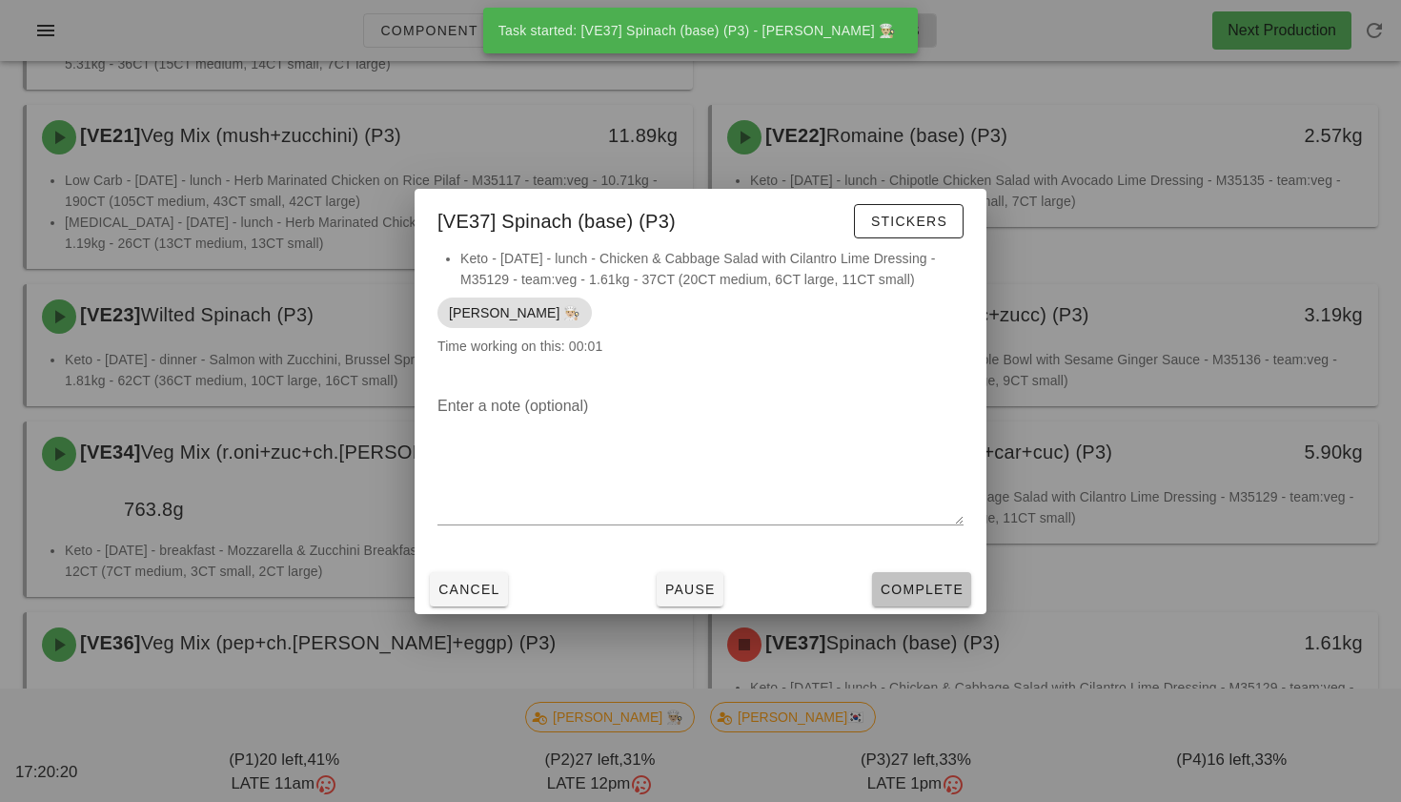
click at [900, 581] on span "Complete" at bounding box center [922, 588] width 84 height 15
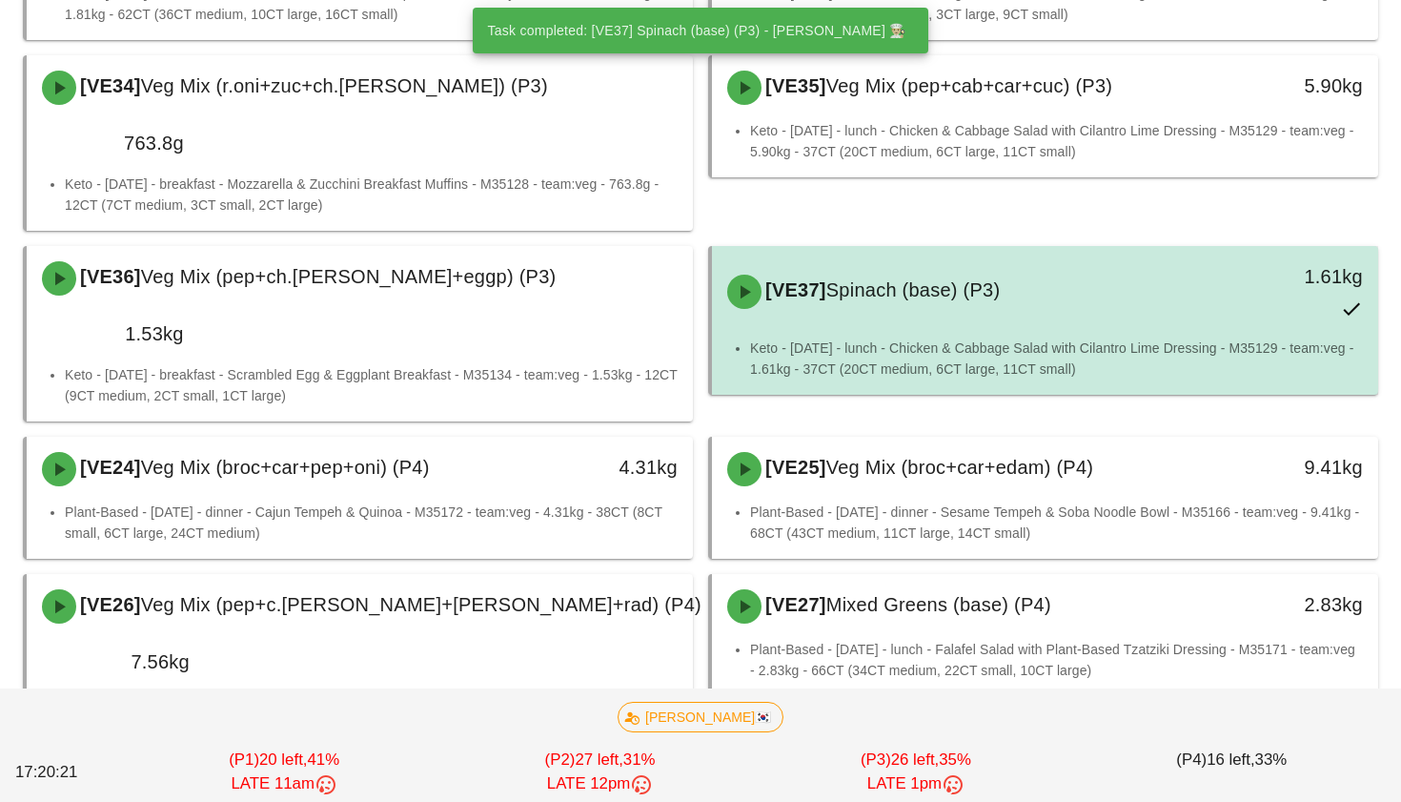
scroll to position [2626, 0]
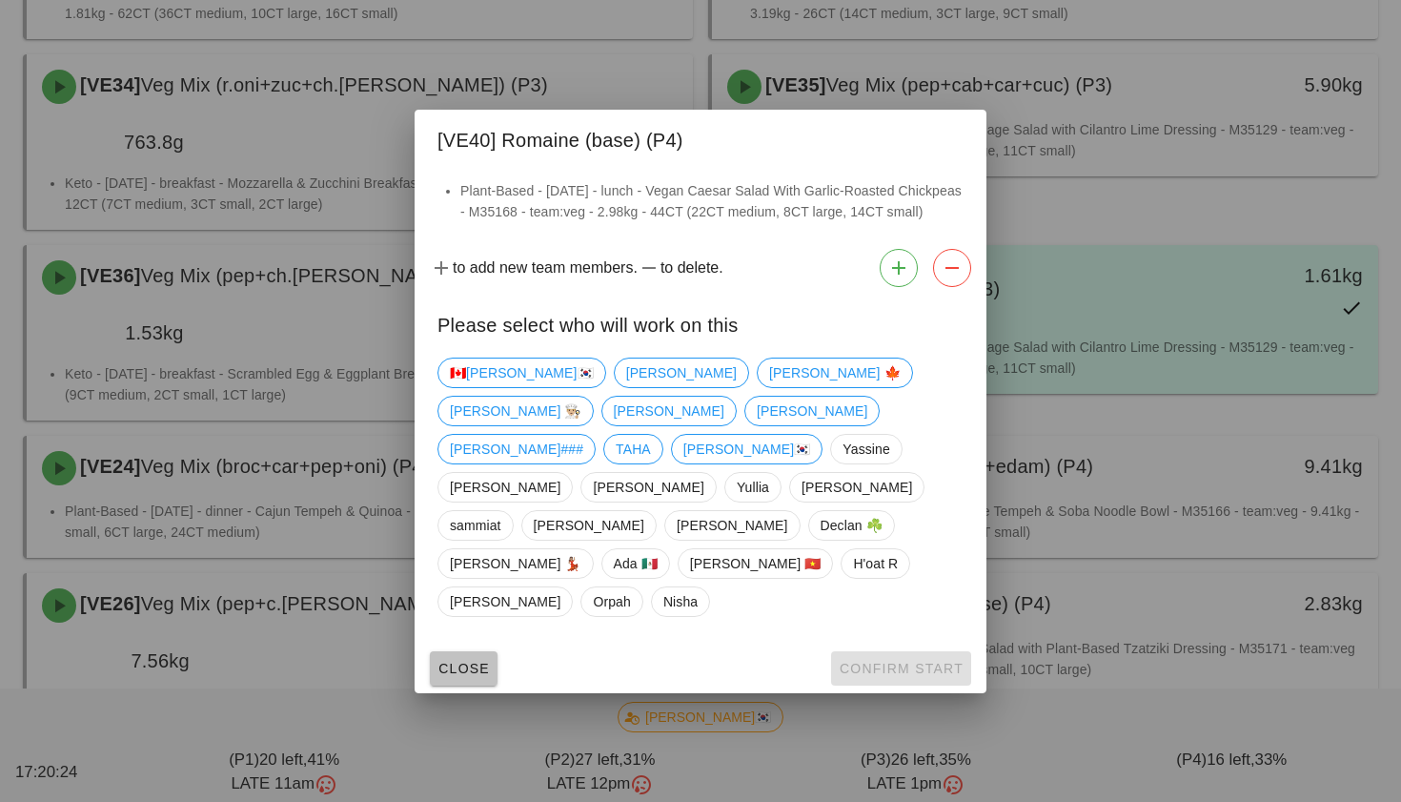
click at [470, 660] on span "Close" at bounding box center [463, 667] width 52 height 15
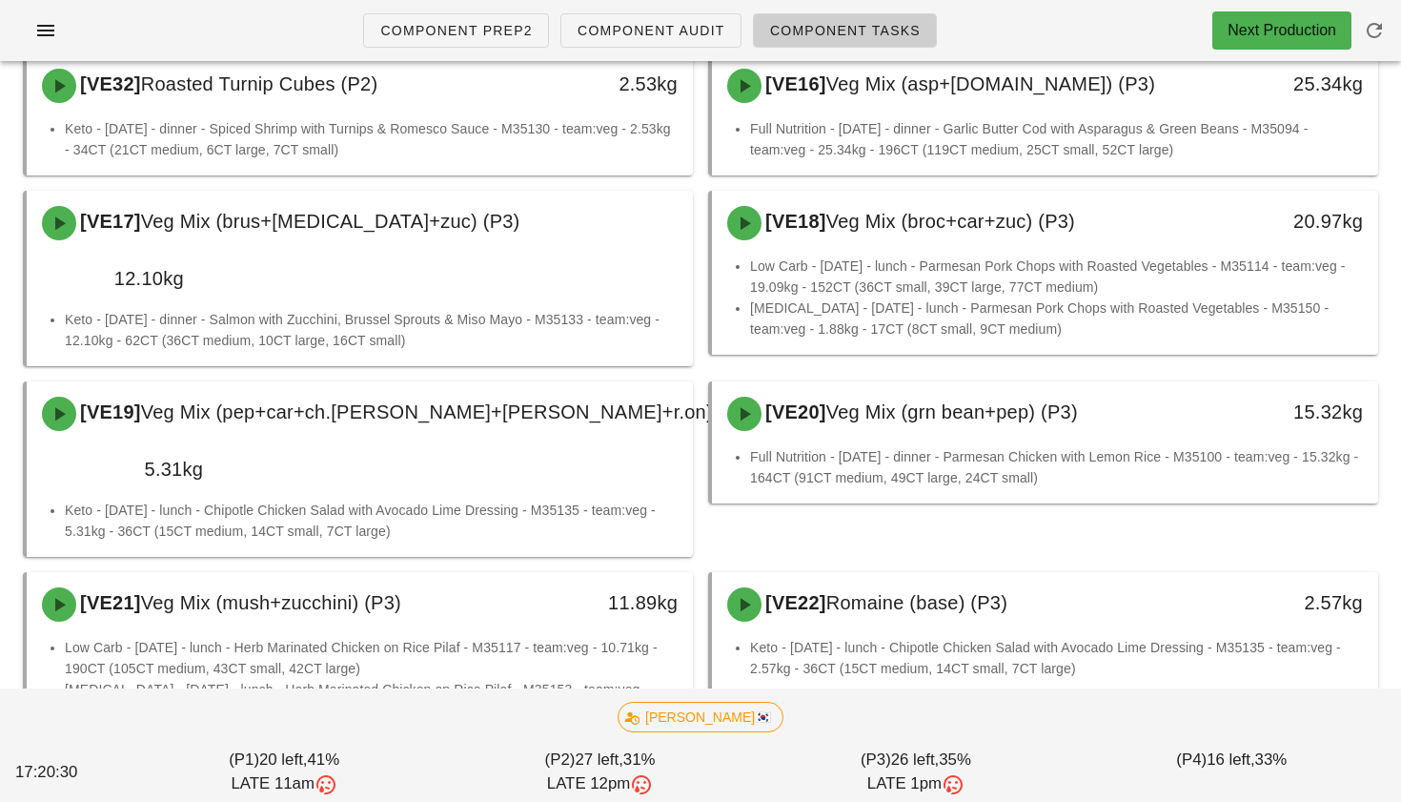
scroll to position [1787, 0]
